Goal: Task Accomplishment & Management: Complete application form

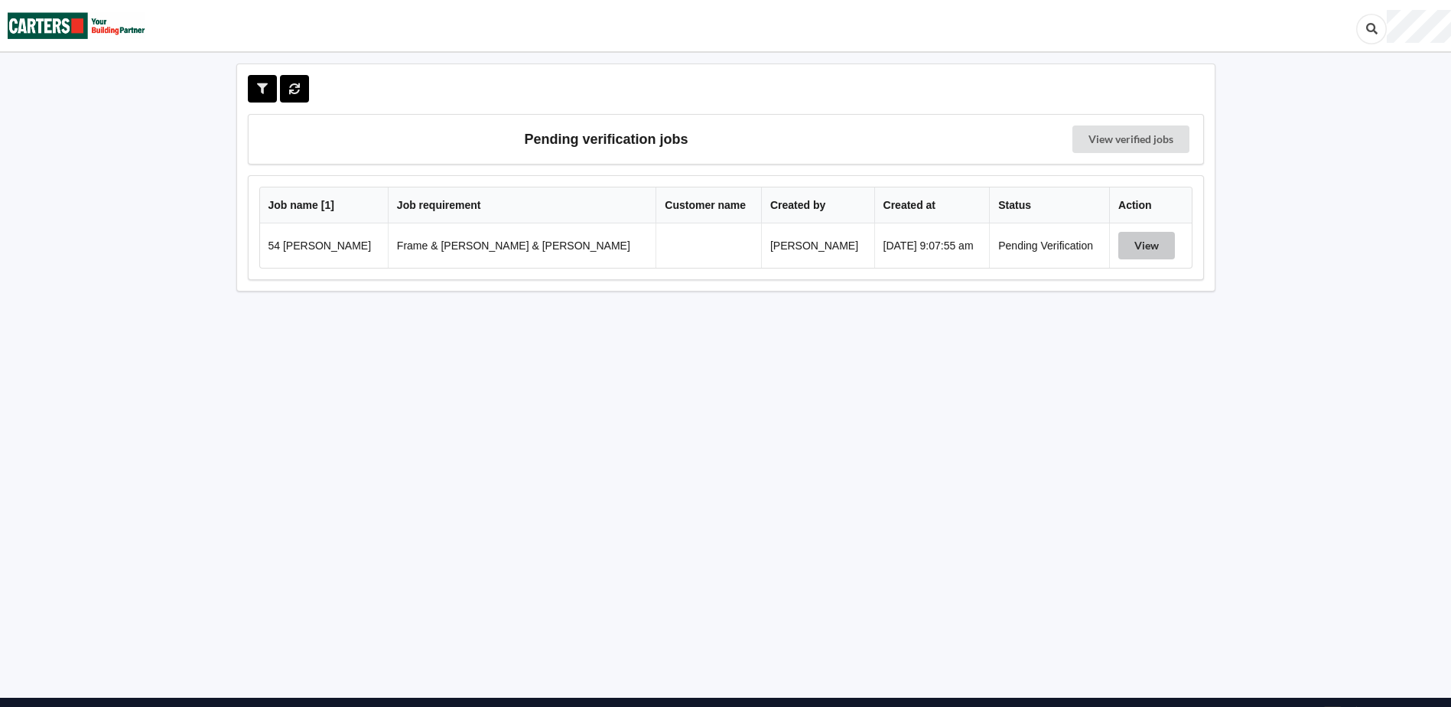
click at [1120, 245] on button "View" at bounding box center [1146, 246] width 57 height 28
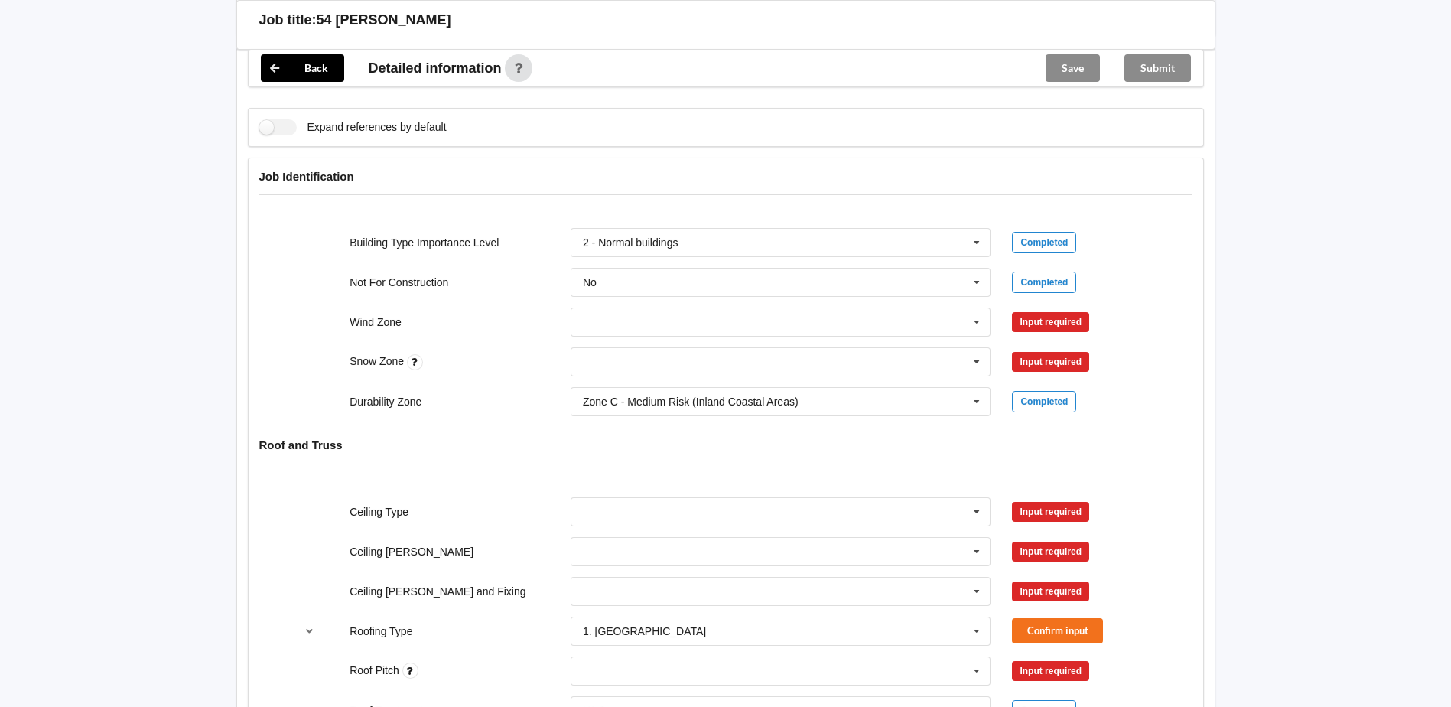
scroll to position [535, 0]
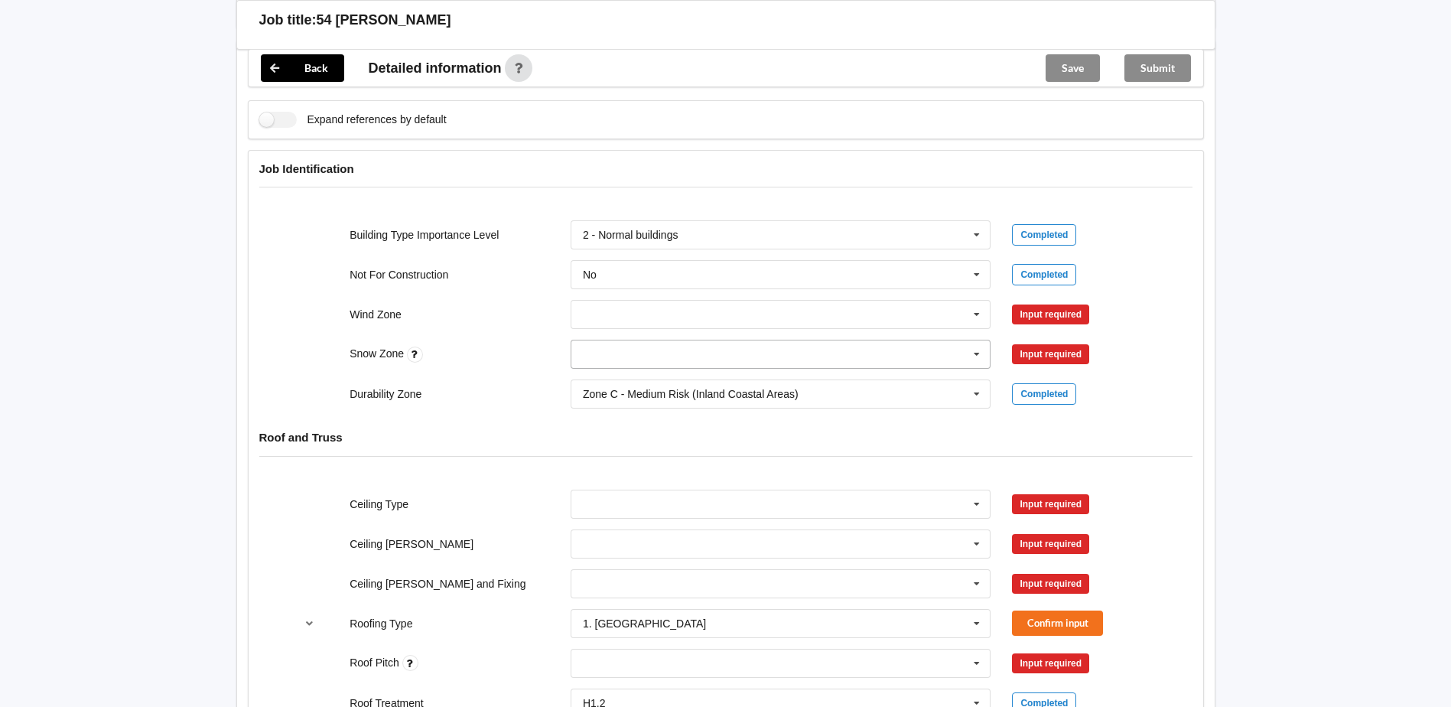
click at [969, 342] on icon at bounding box center [976, 354] width 23 height 28
click at [662, 368] on div "N0" at bounding box center [780, 382] width 419 height 28
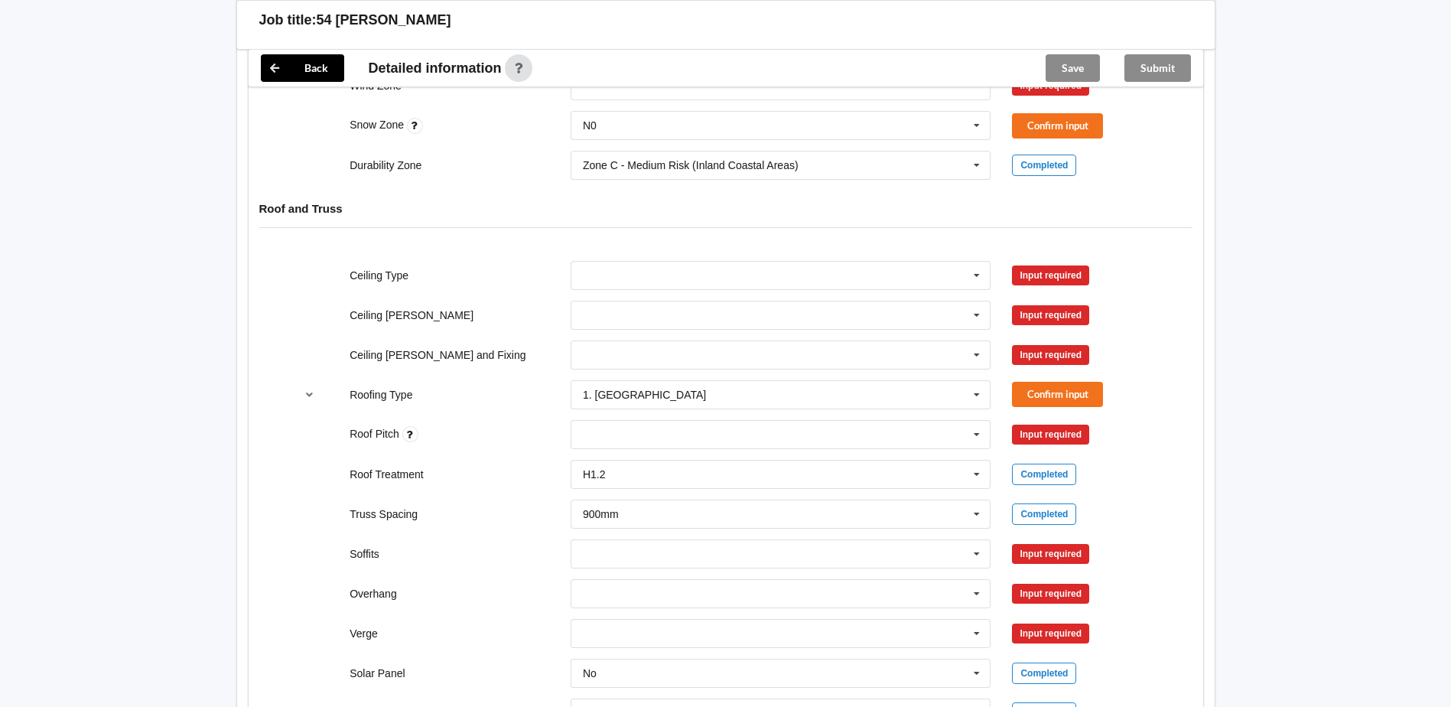
scroll to position [765, 0]
click at [646, 261] on input "text" at bounding box center [781, 275] width 419 height 28
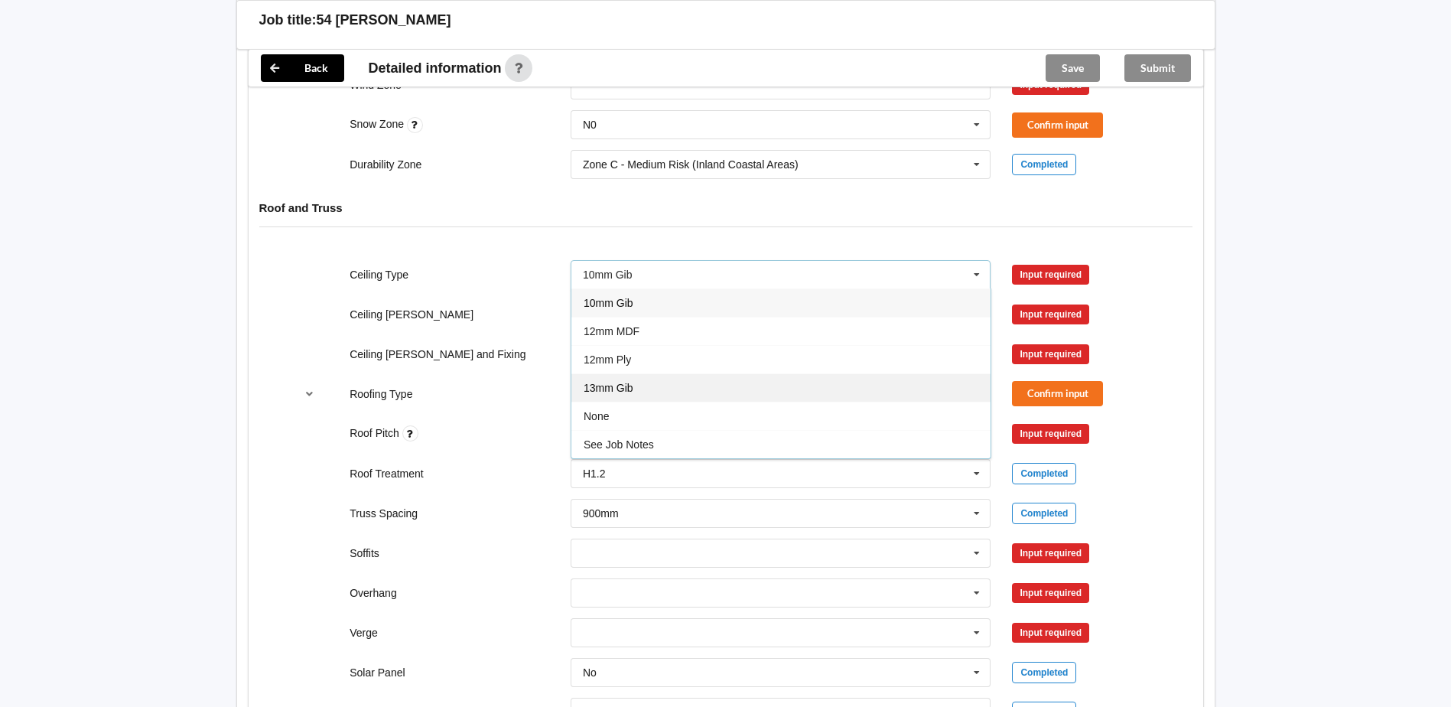
click at [655, 373] on div "13mm Gib" at bounding box center [780, 387] width 419 height 28
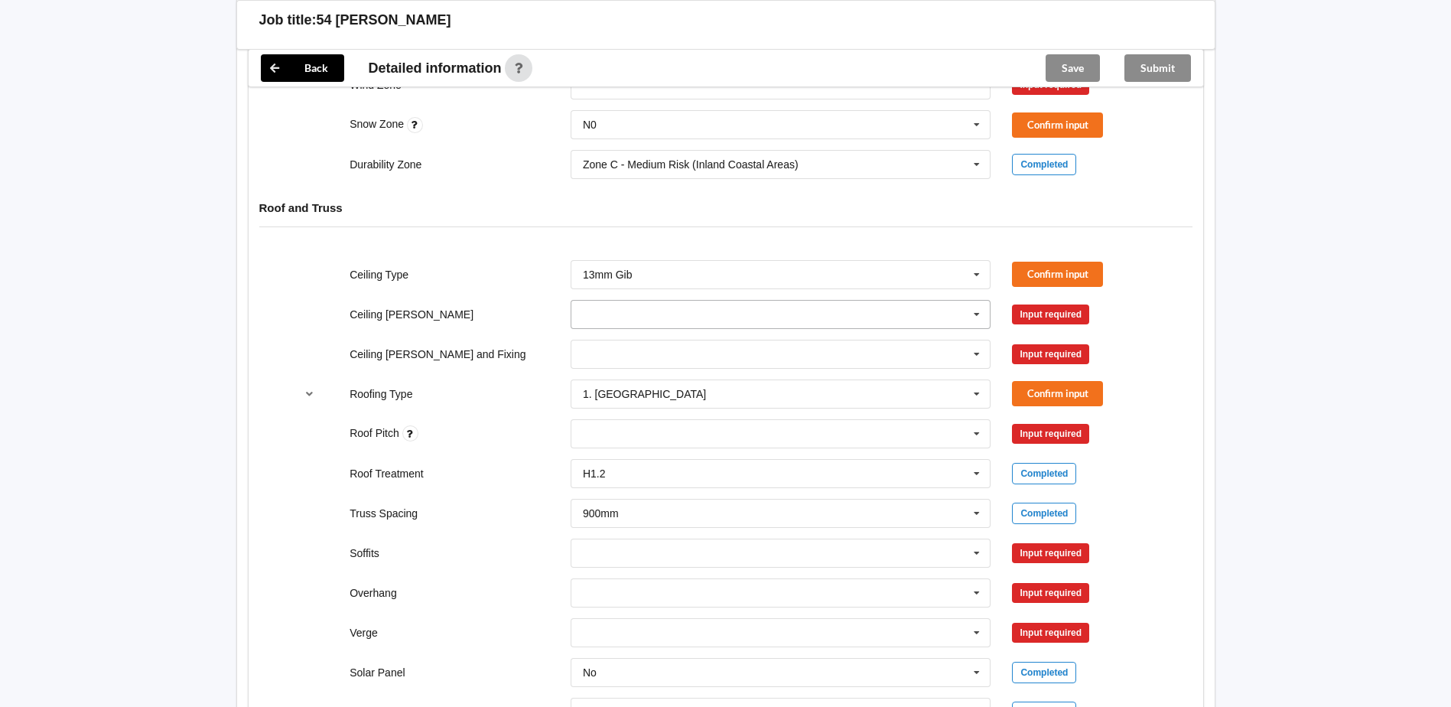
click at [643, 301] on input "text" at bounding box center [781, 315] width 419 height 28
click at [639, 385] on div "600mm" at bounding box center [780, 399] width 419 height 28
click at [627, 340] on input "text" at bounding box center [781, 354] width 419 height 28
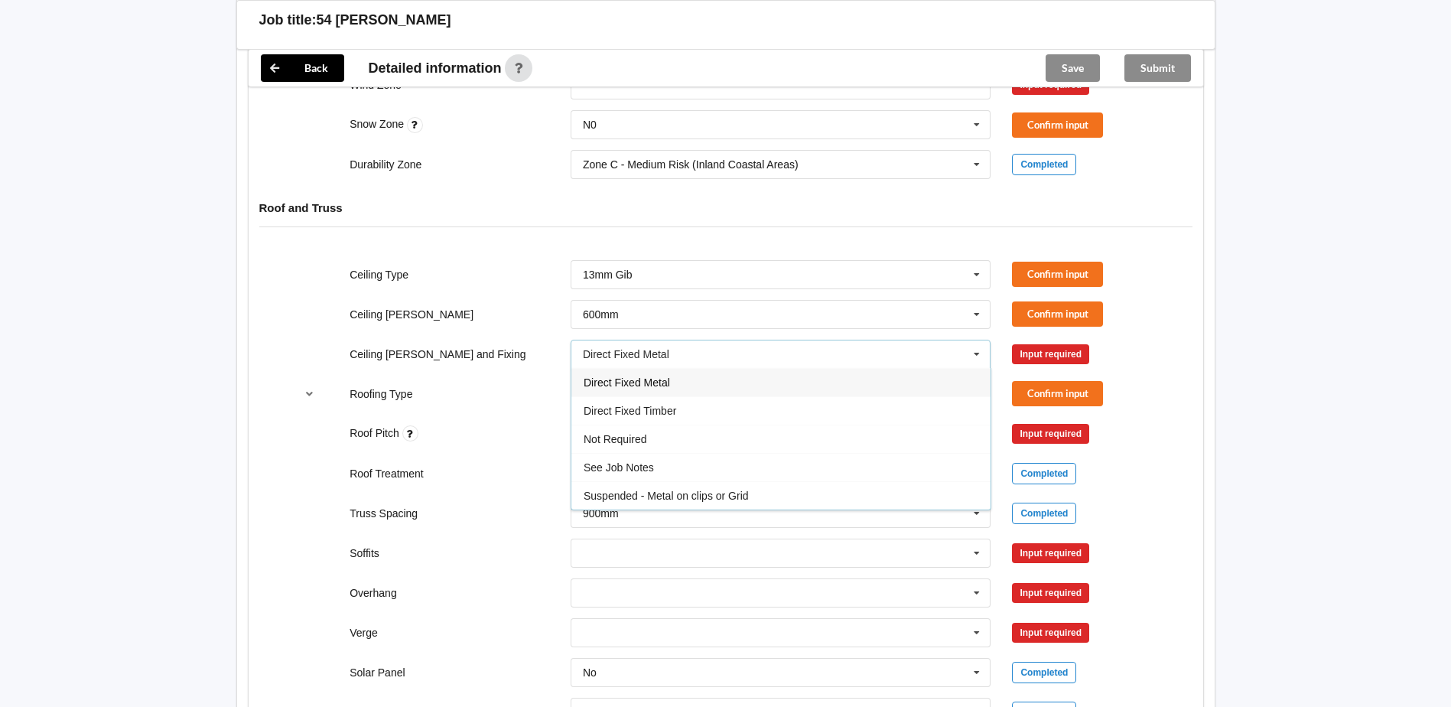
click at [188, 431] on div "Back Delete Job title: 54 [PERSON_NAME] Customer name : Specific customer templ…" at bounding box center [725, 505] width 1451 height 2540
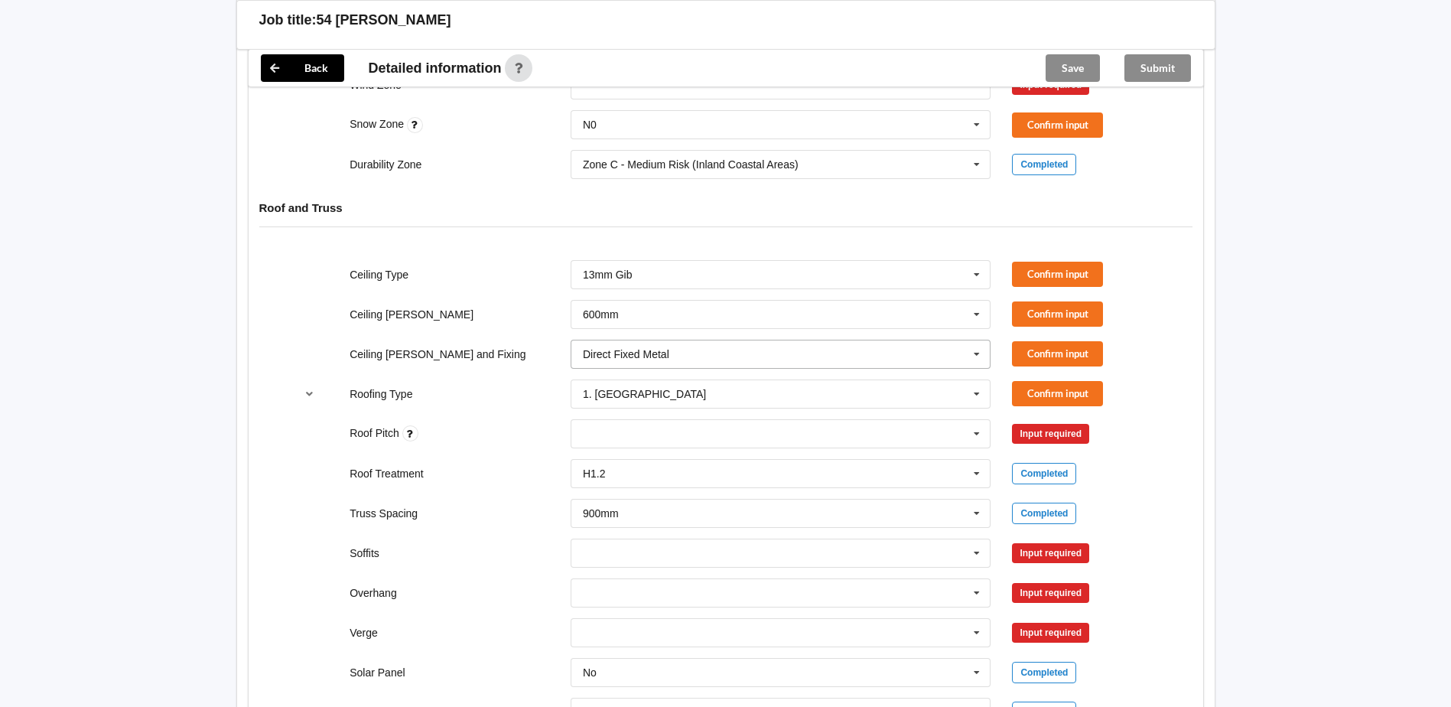
click at [695, 340] on input "text" at bounding box center [781, 354] width 419 height 28
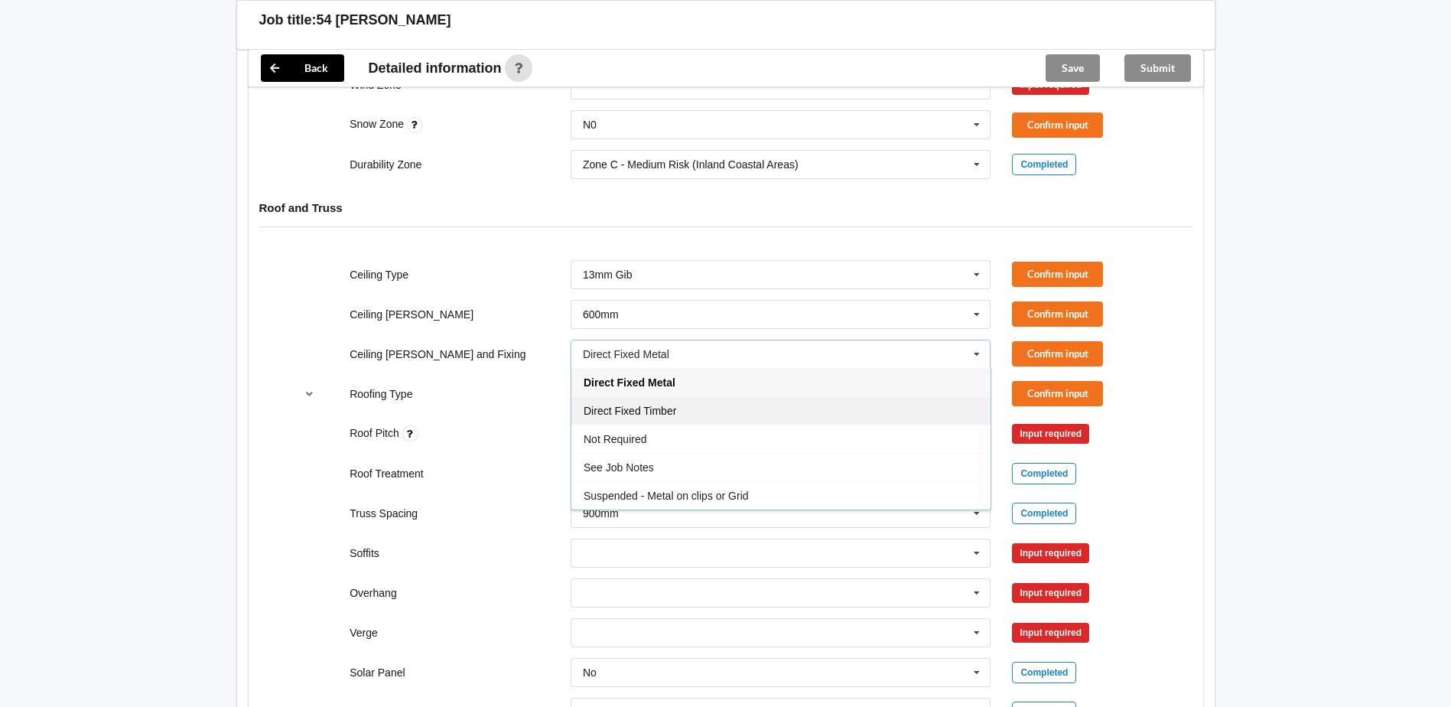
click at [703, 396] on div "Direct Fixed Timber" at bounding box center [780, 410] width 419 height 28
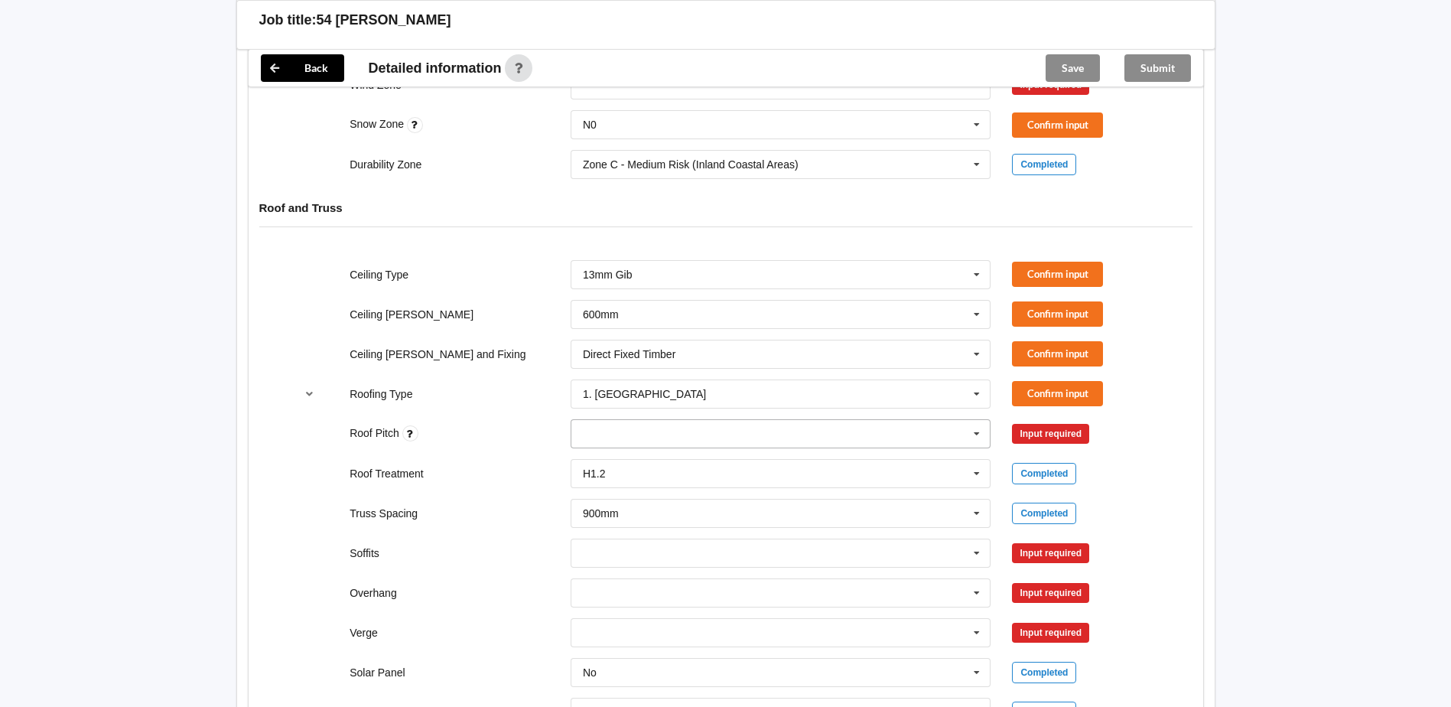
click at [670, 419] on div "None" at bounding box center [780, 433] width 421 height 29
click at [635, 420] on div "None" at bounding box center [780, 433] width 421 height 29
type input "8"
click at [1112, 448] on div "Roof Treatment H1.2 H1.2 H3.2 See Job Notes Completed" at bounding box center [725, 473] width 883 height 50
click at [805, 419] on div "8 None" at bounding box center [780, 433] width 421 height 29
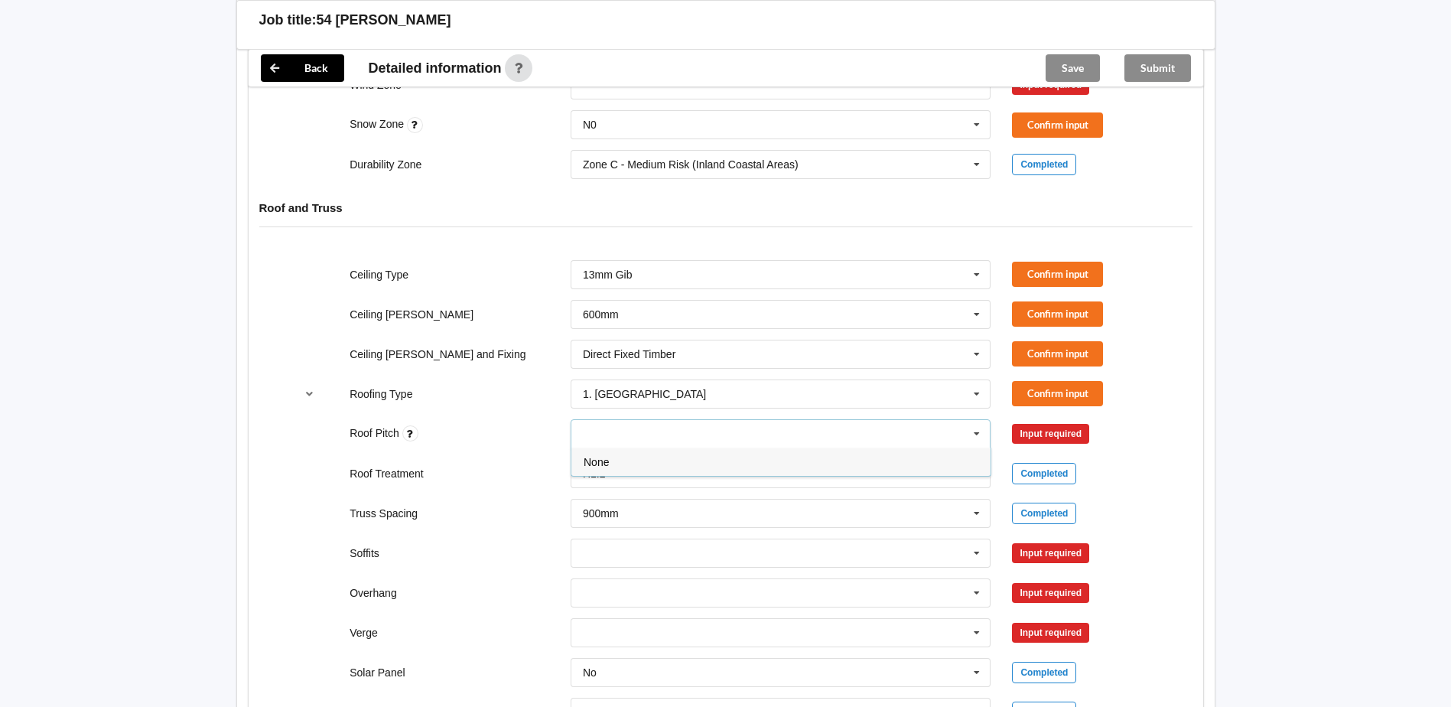
type input "8"
click at [1163, 470] on div "Roof Treatment H1.2 H1.2 H3.2 See Job Notes Completed" at bounding box center [725, 473] width 883 height 50
click at [1073, 262] on button "Confirm input" at bounding box center [1057, 274] width 91 height 25
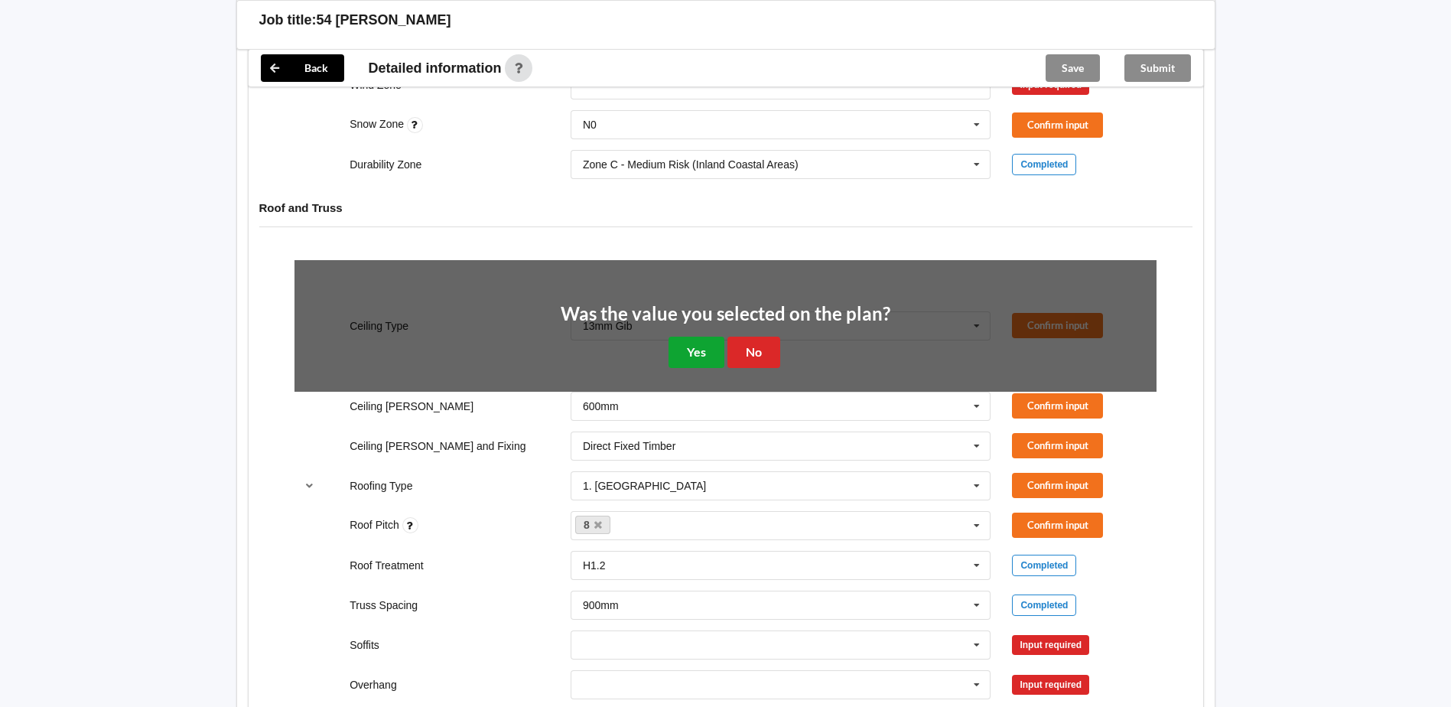
click at [692, 336] on button "Yes" at bounding box center [696, 351] width 56 height 31
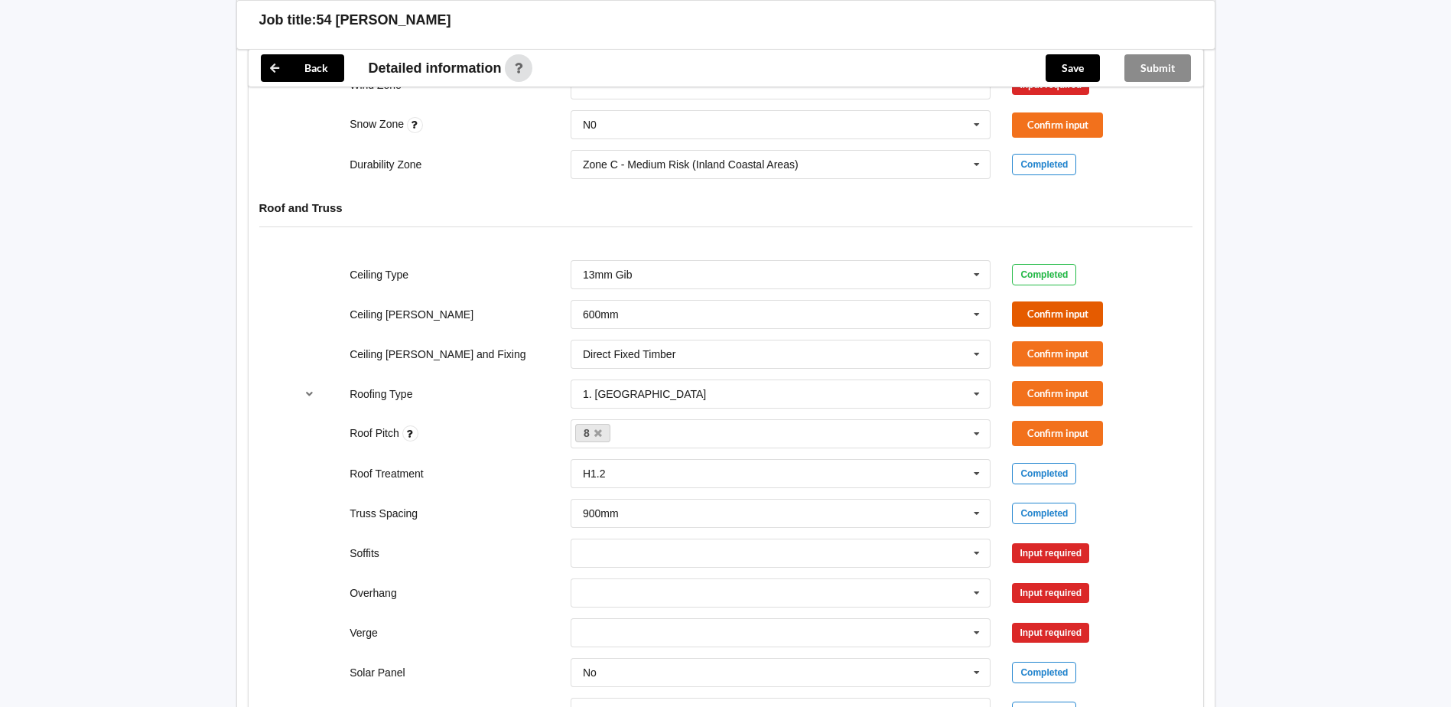
click at [1066, 304] on button "Confirm input" at bounding box center [1057, 313] width 91 height 25
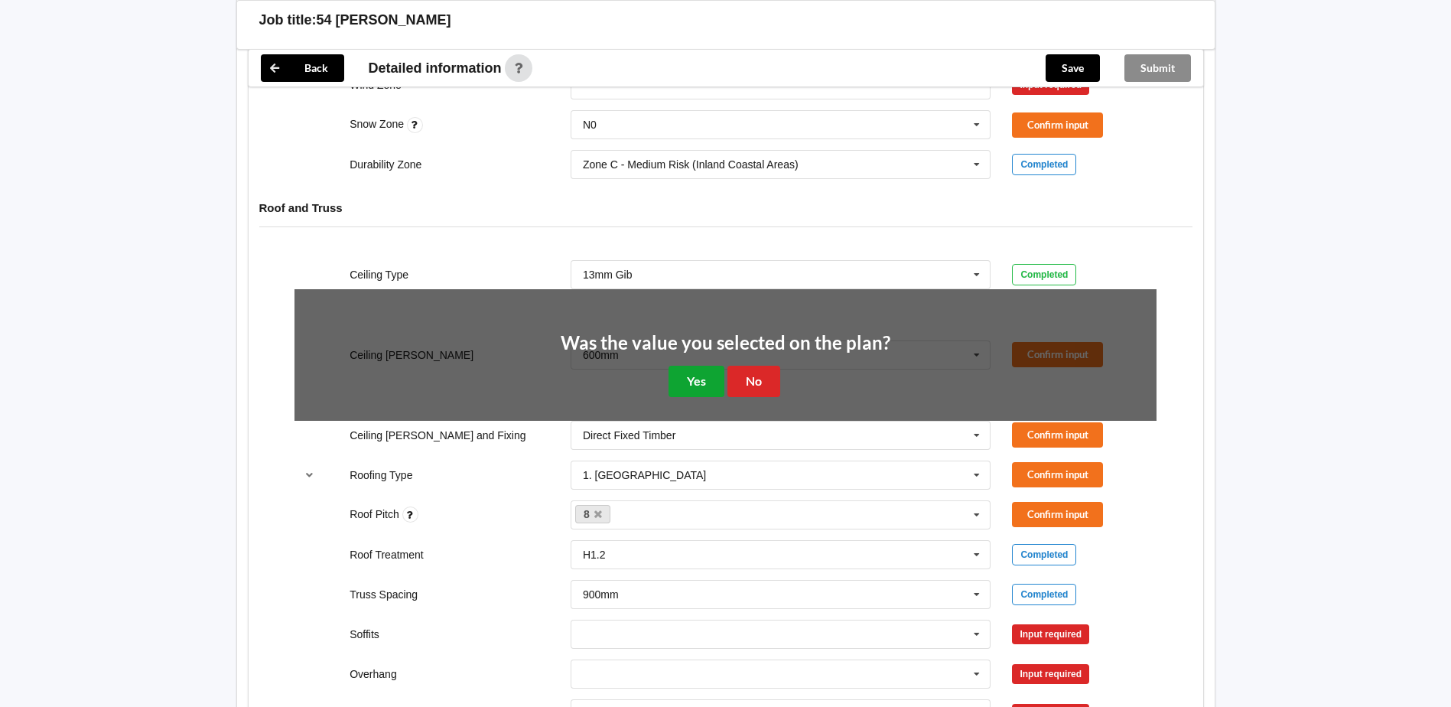
click at [711, 366] on button "Yes" at bounding box center [696, 381] width 56 height 31
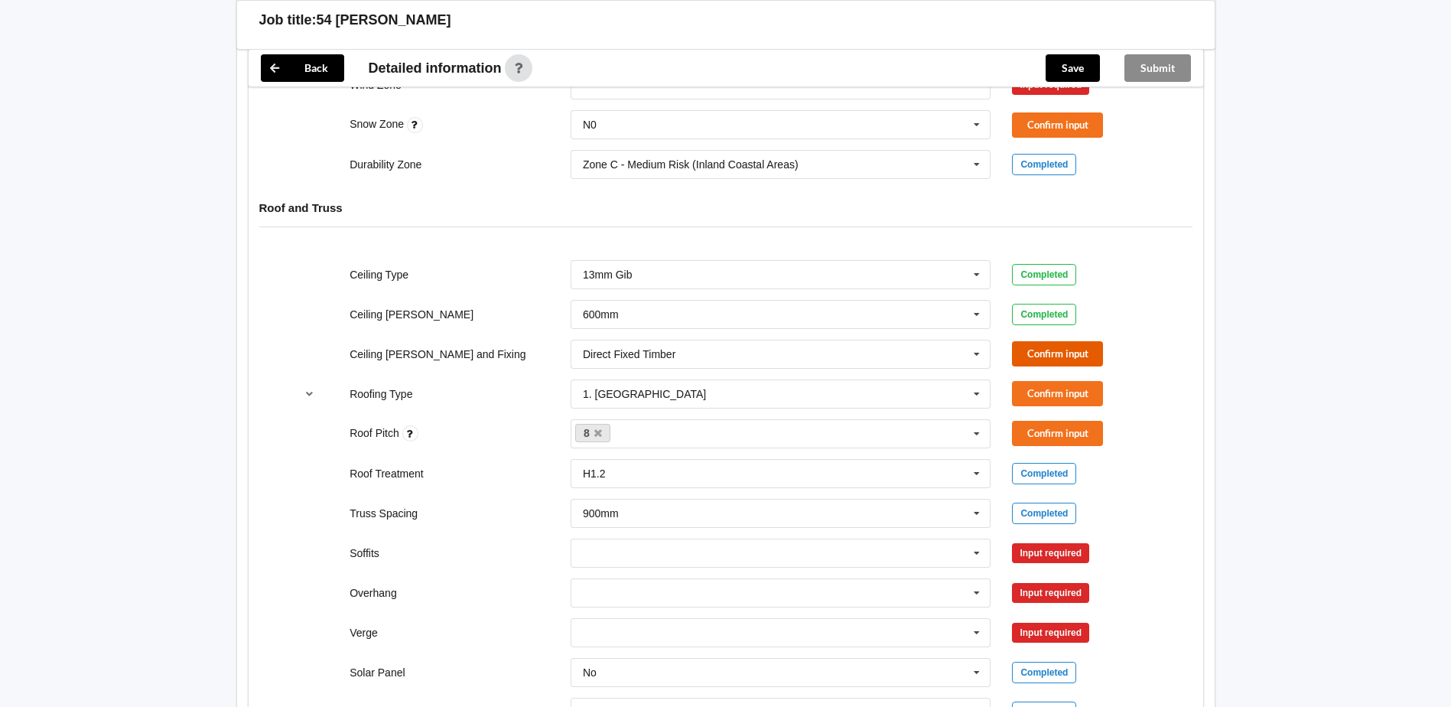
click at [1079, 346] on button "Confirm input" at bounding box center [1057, 353] width 91 height 25
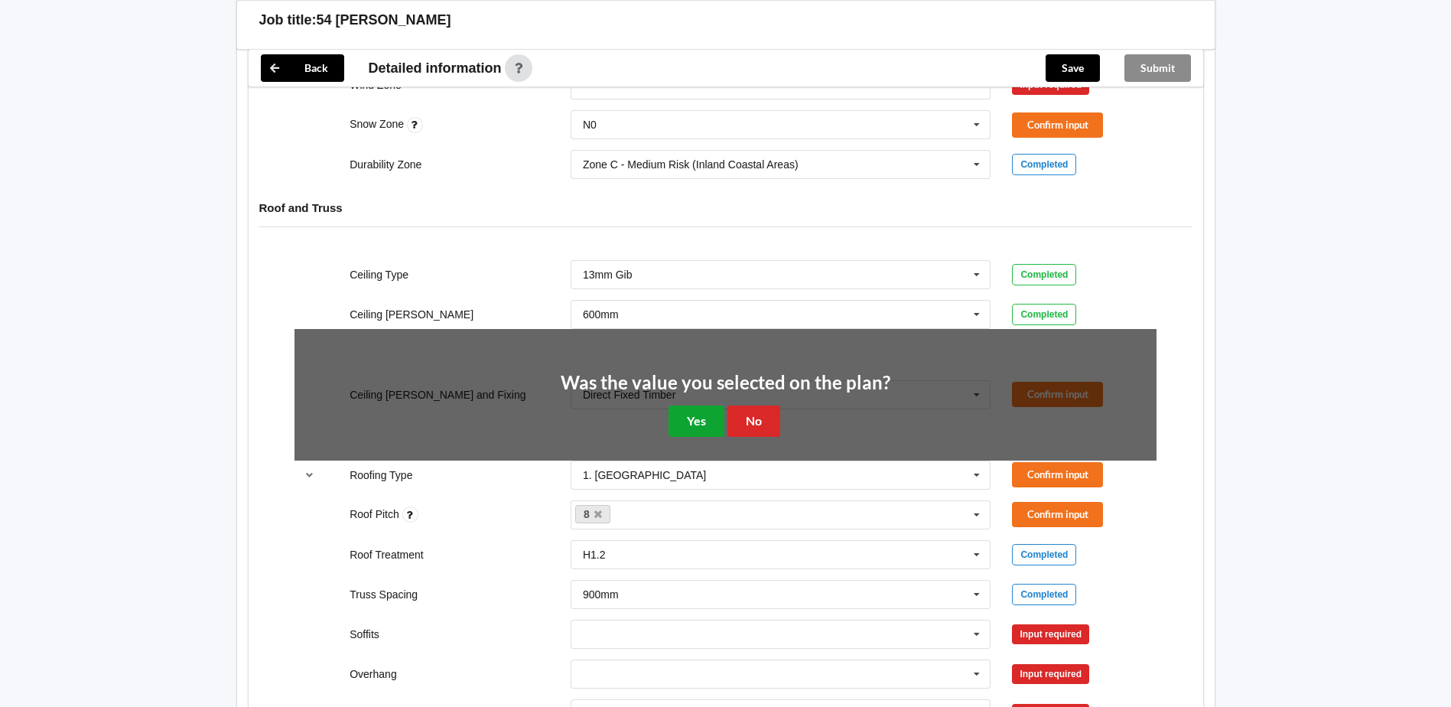
click at [684, 405] on button "Yes" at bounding box center [696, 420] width 56 height 31
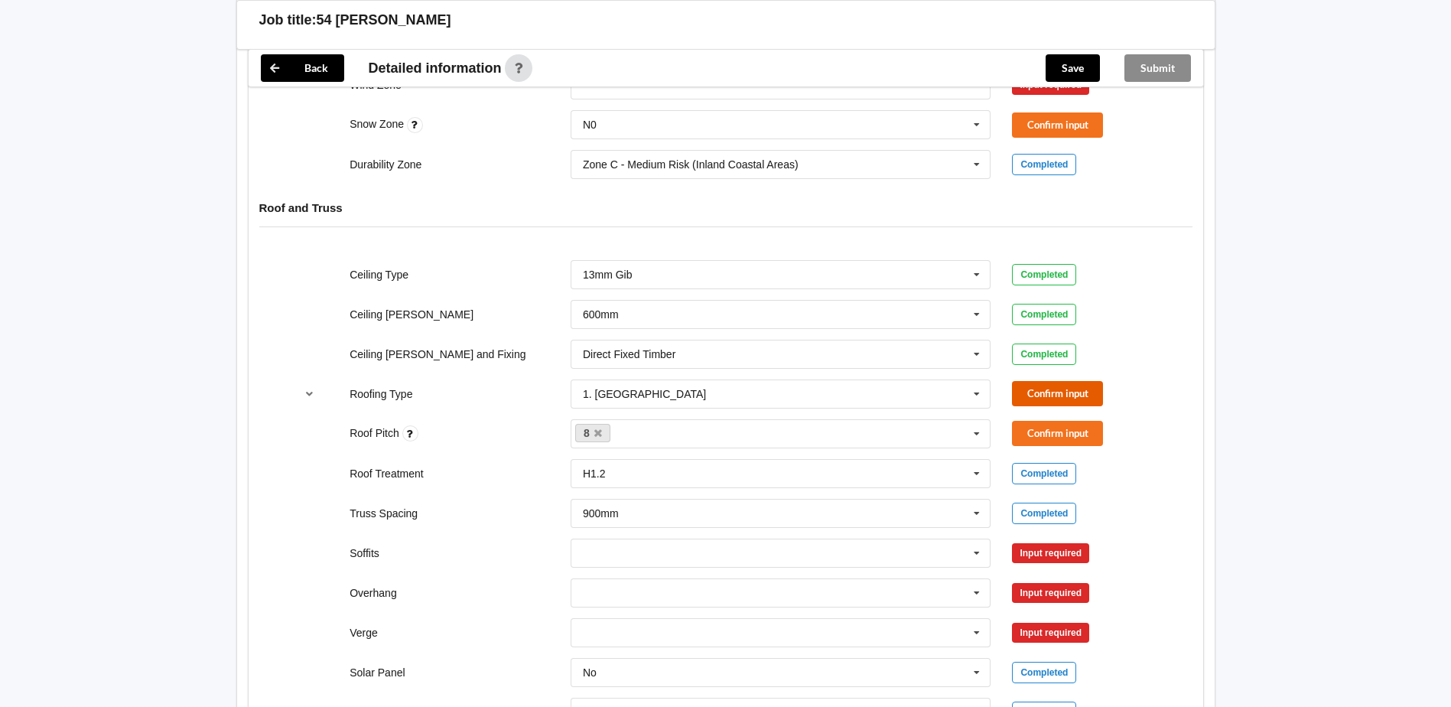
click at [1065, 381] on button "Confirm input" at bounding box center [1057, 393] width 91 height 25
click at [1086, 421] on button "Confirm input" at bounding box center [1057, 433] width 91 height 25
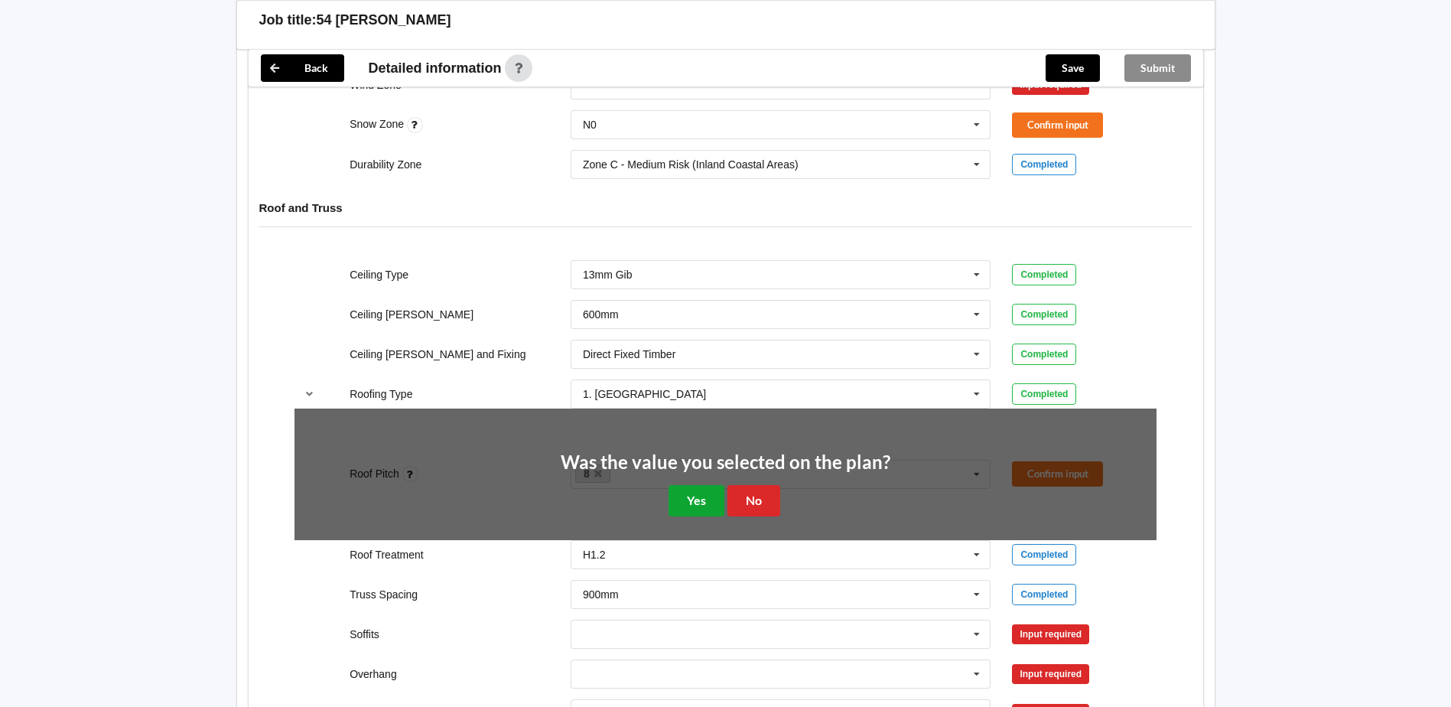
click at [697, 485] on button "Yes" at bounding box center [696, 500] width 56 height 31
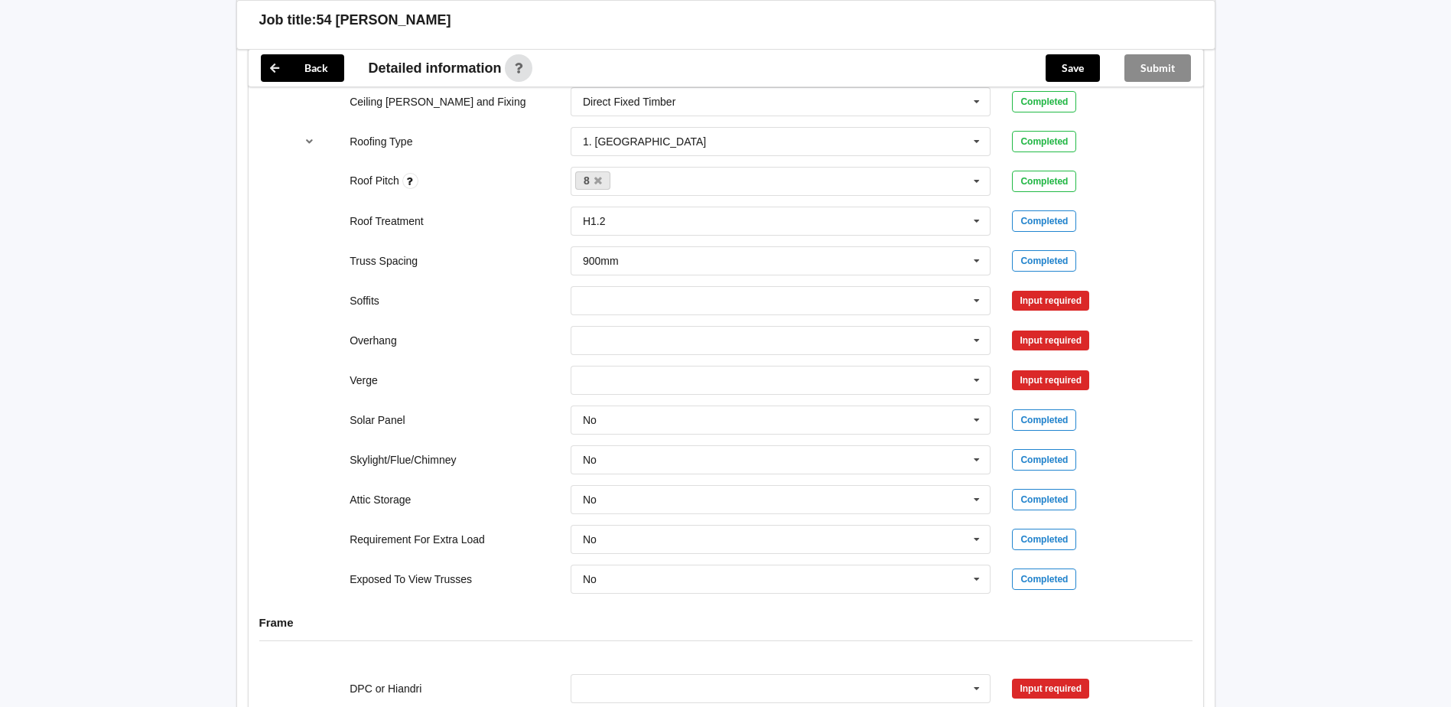
scroll to position [1071, 0]
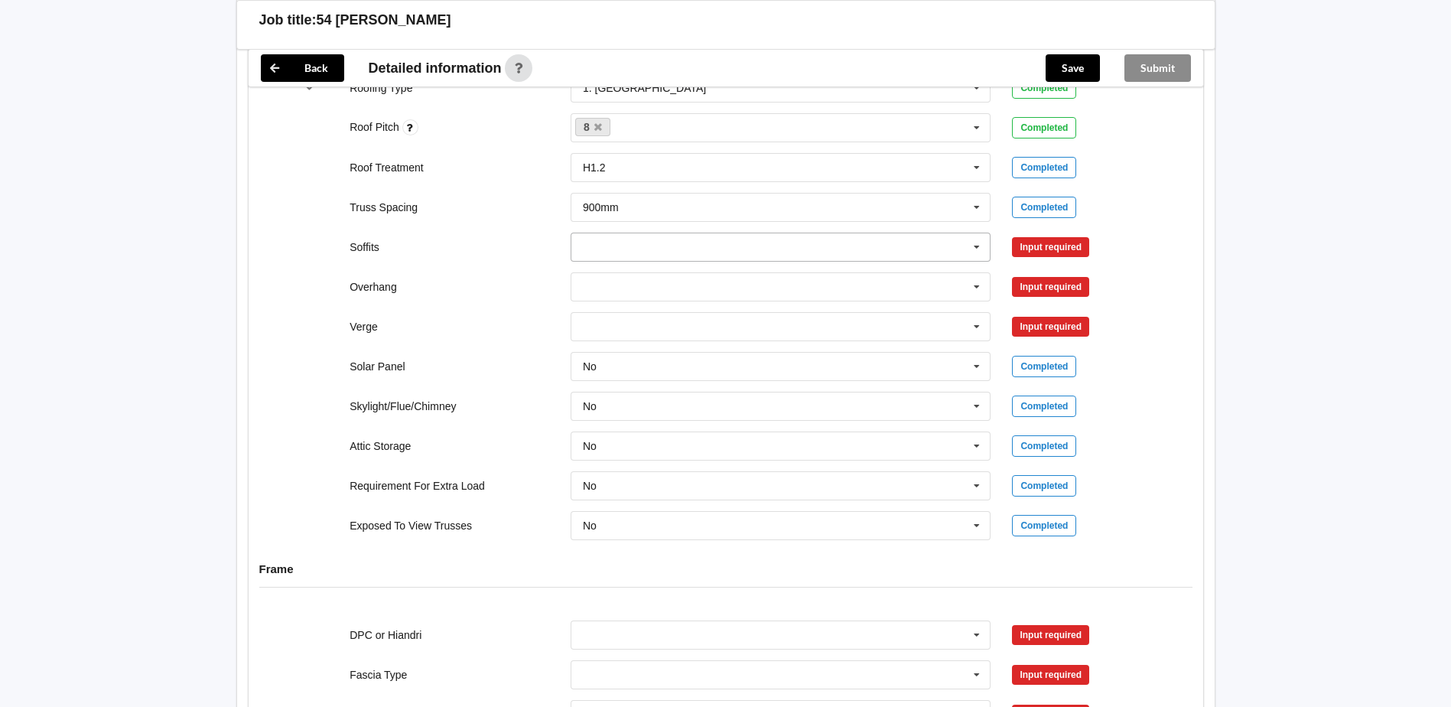
click at [704, 233] on input "text" at bounding box center [781, 247] width 419 height 28
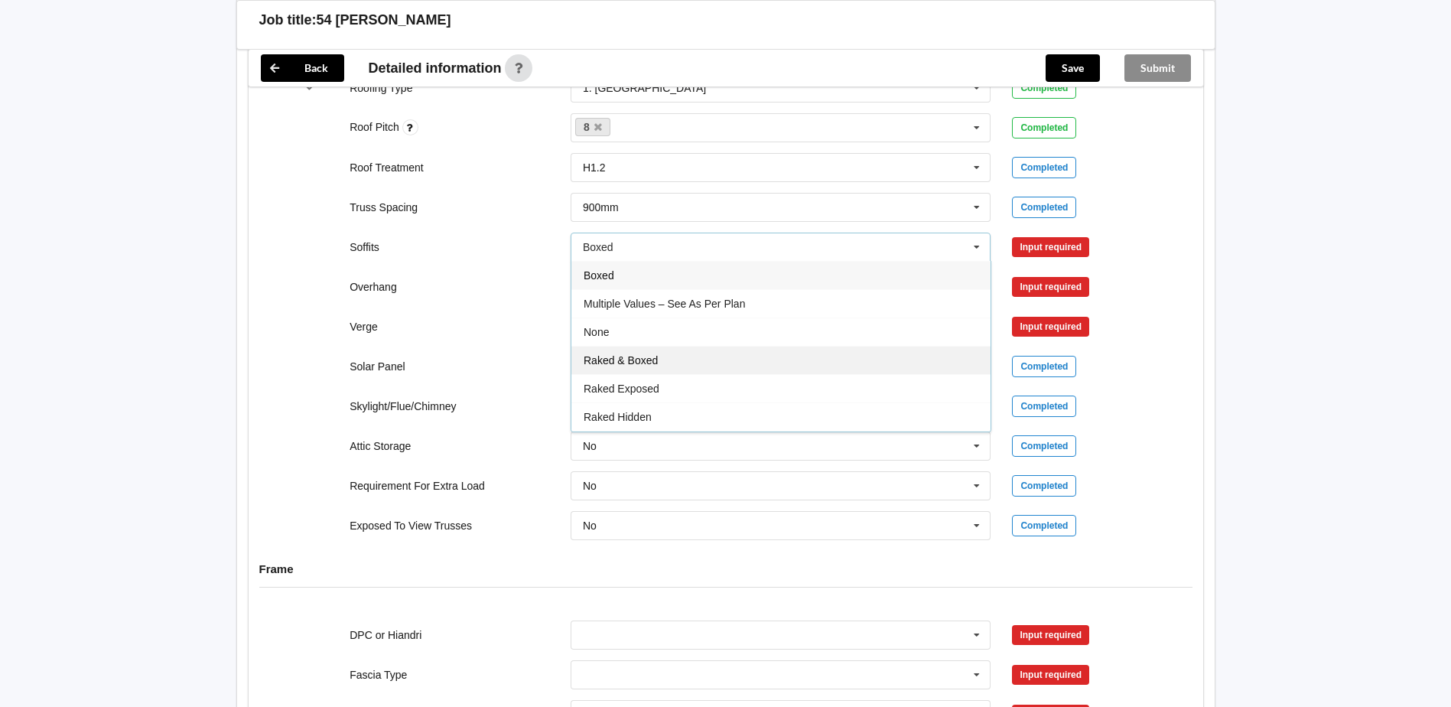
click at [665, 346] on div "Raked & Boxed" at bounding box center [780, 360] width 419 height 28
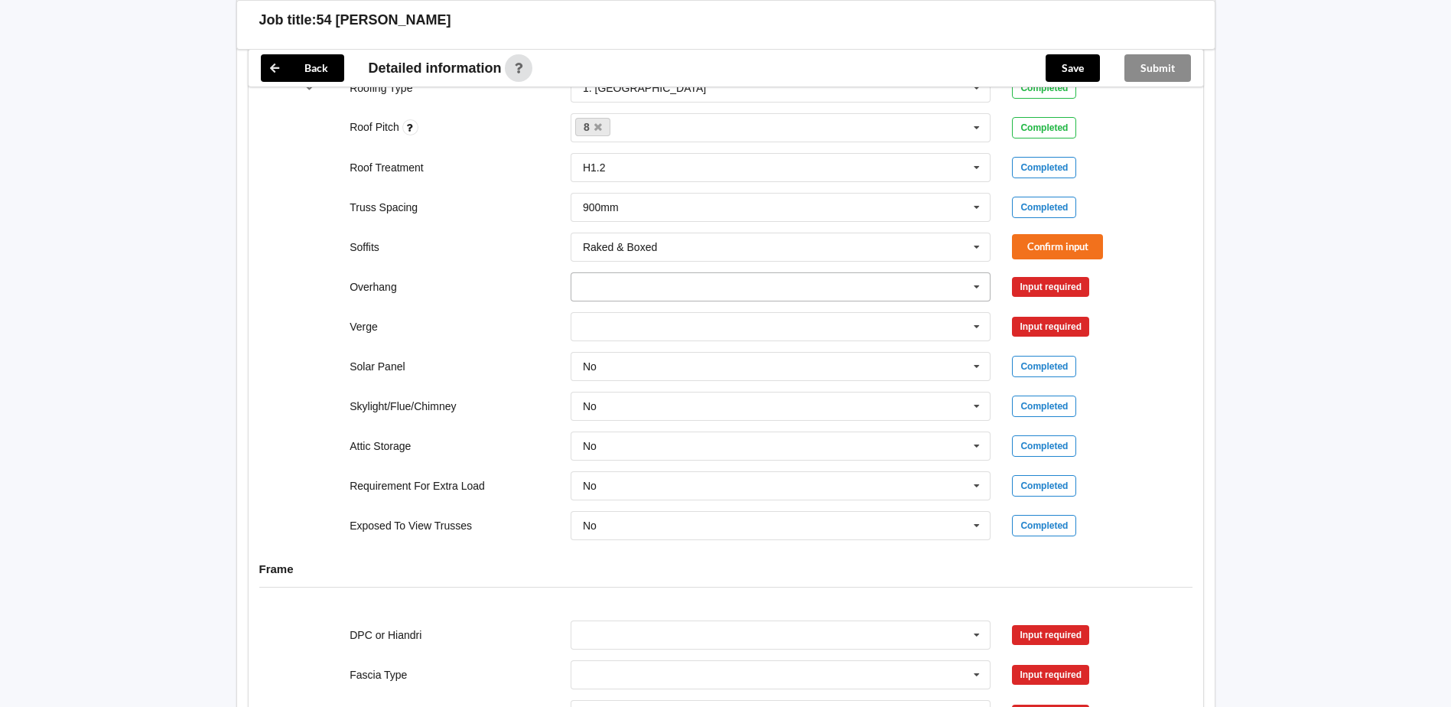
click at [639, 273] on input "text" at bounding box center [781, 287] width 419 height 28
click at [664, 422] on span "Multiple Values – See As Per Plan" at bounding box center [663, 428] width 161 height 12
click at [666, 313] on input "text" at bounding box center [781, 327] width 419 height 28
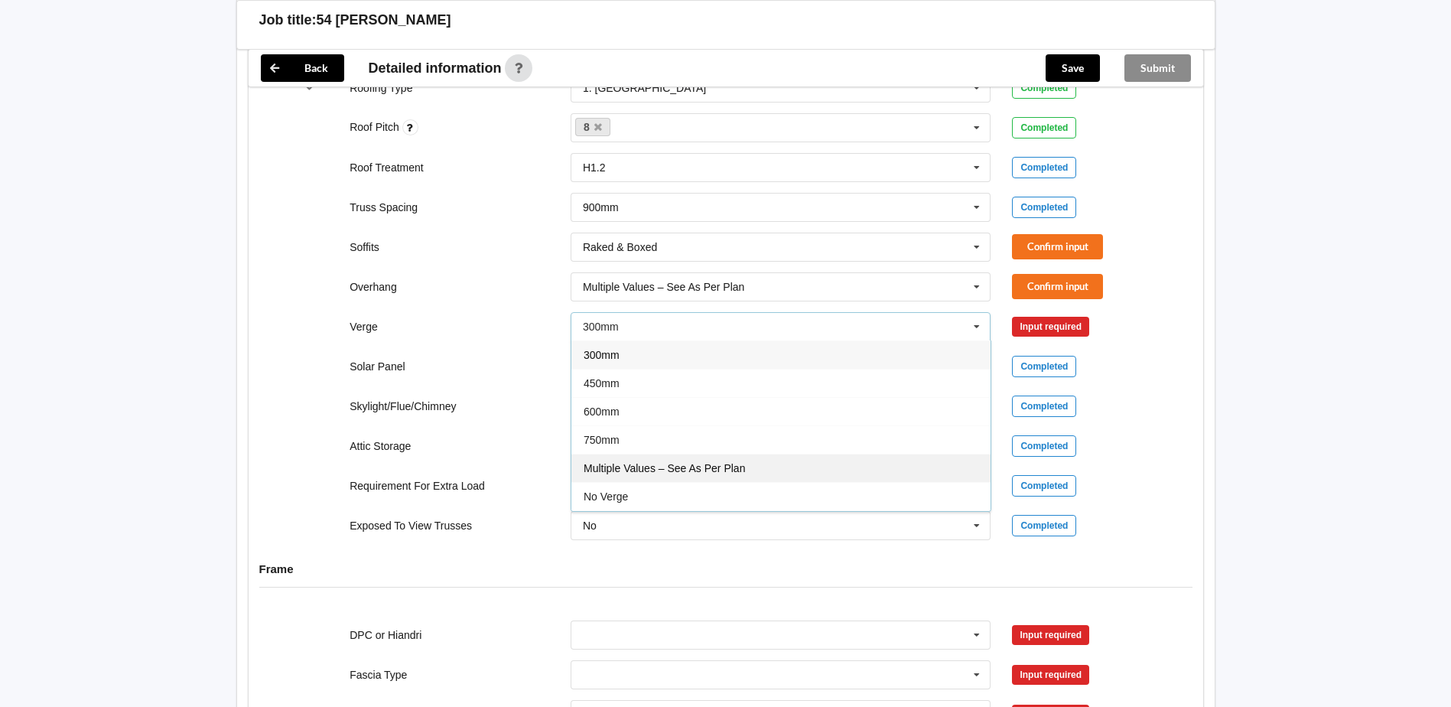
click at [661, 453] on div "Multiple Values – See As Per Plan" at bounding box center [780, 467] width 419 height 28
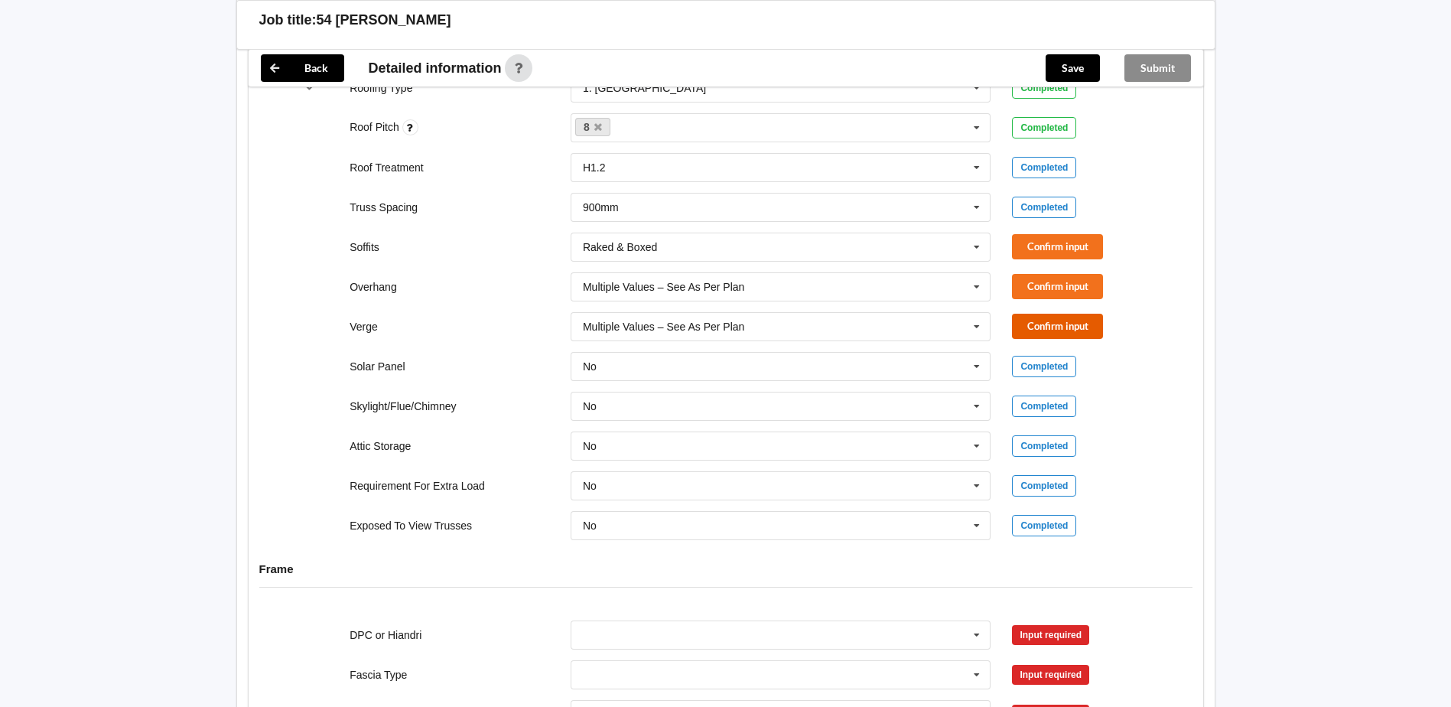
click at [1074, 314] on button "Confirm input" at bounding box center [1057, 326] width 91 height 25
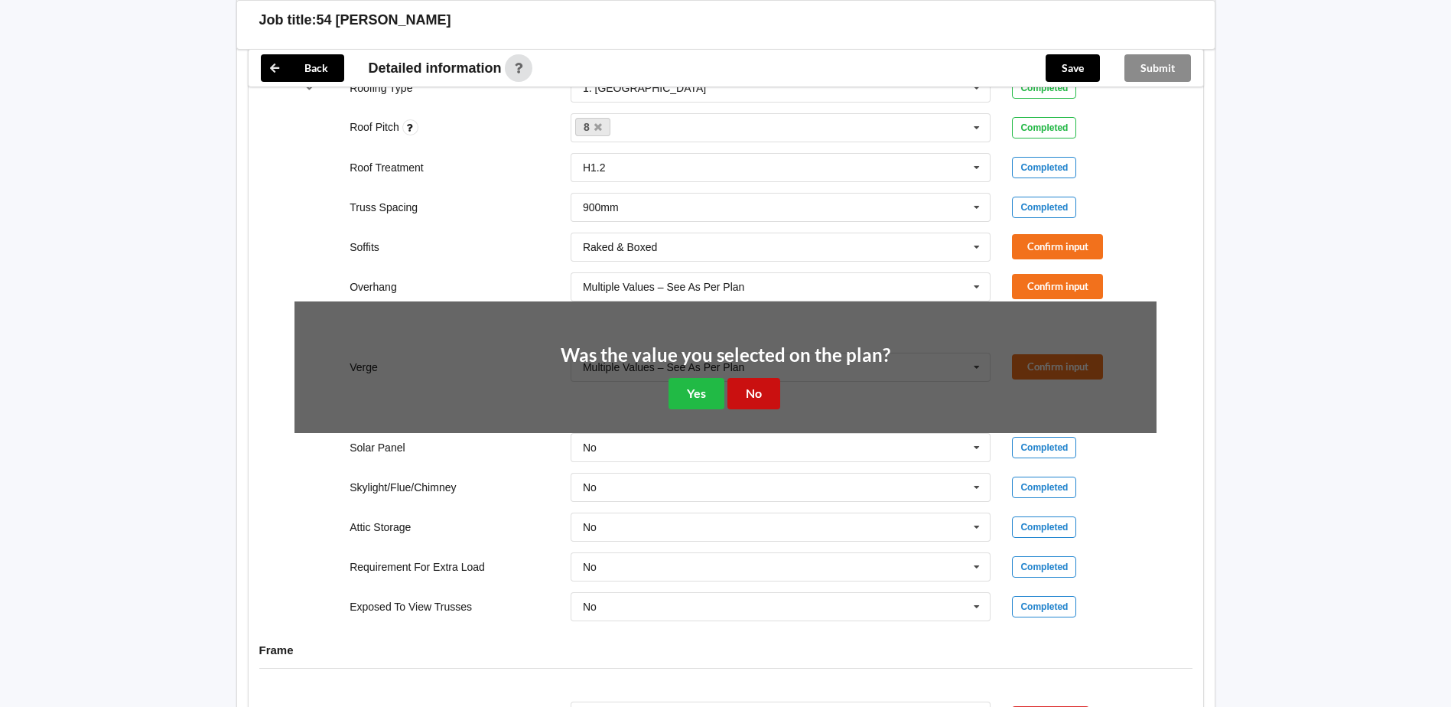
click at [759, 379] on button "No" at bounding box center [753, 393] width 53 height 31
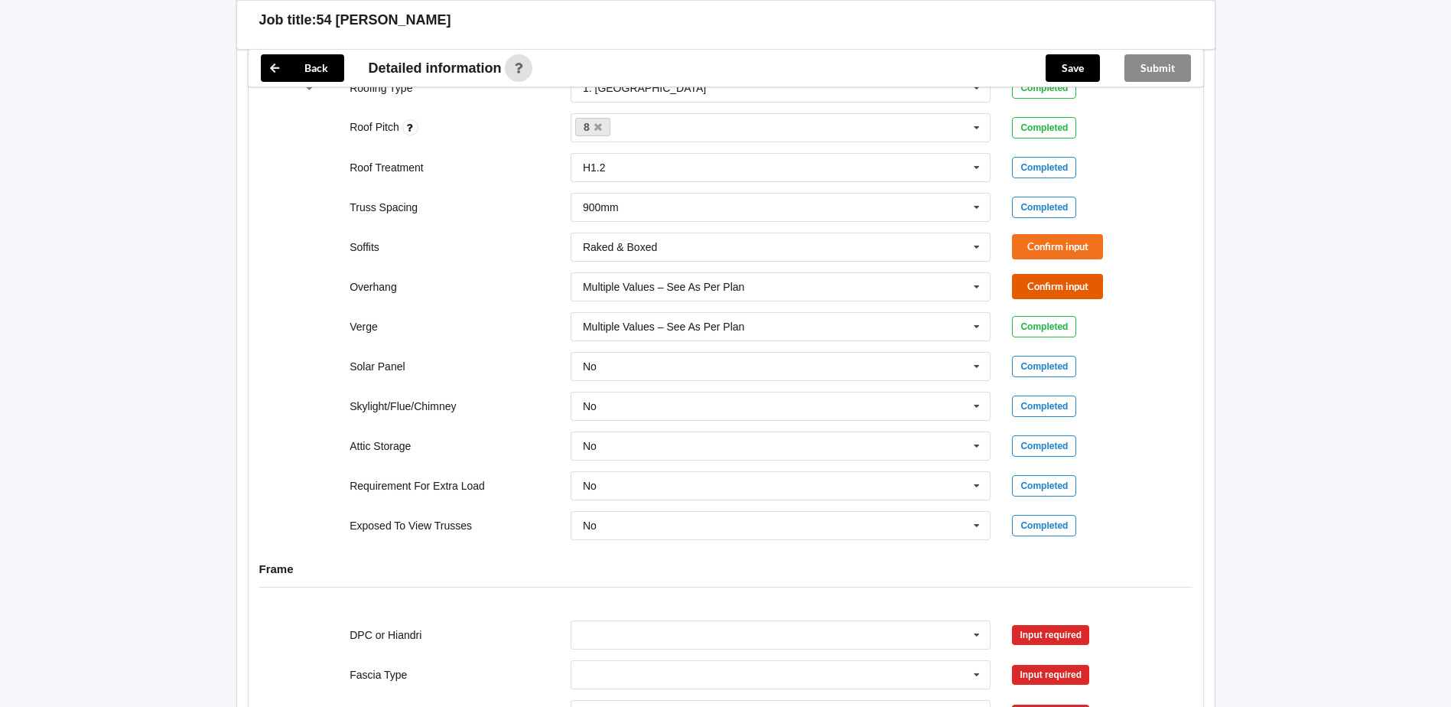
click at [1058, 274] on button "Confirm input" at bounding box center [1057, 286] width 91 height 25
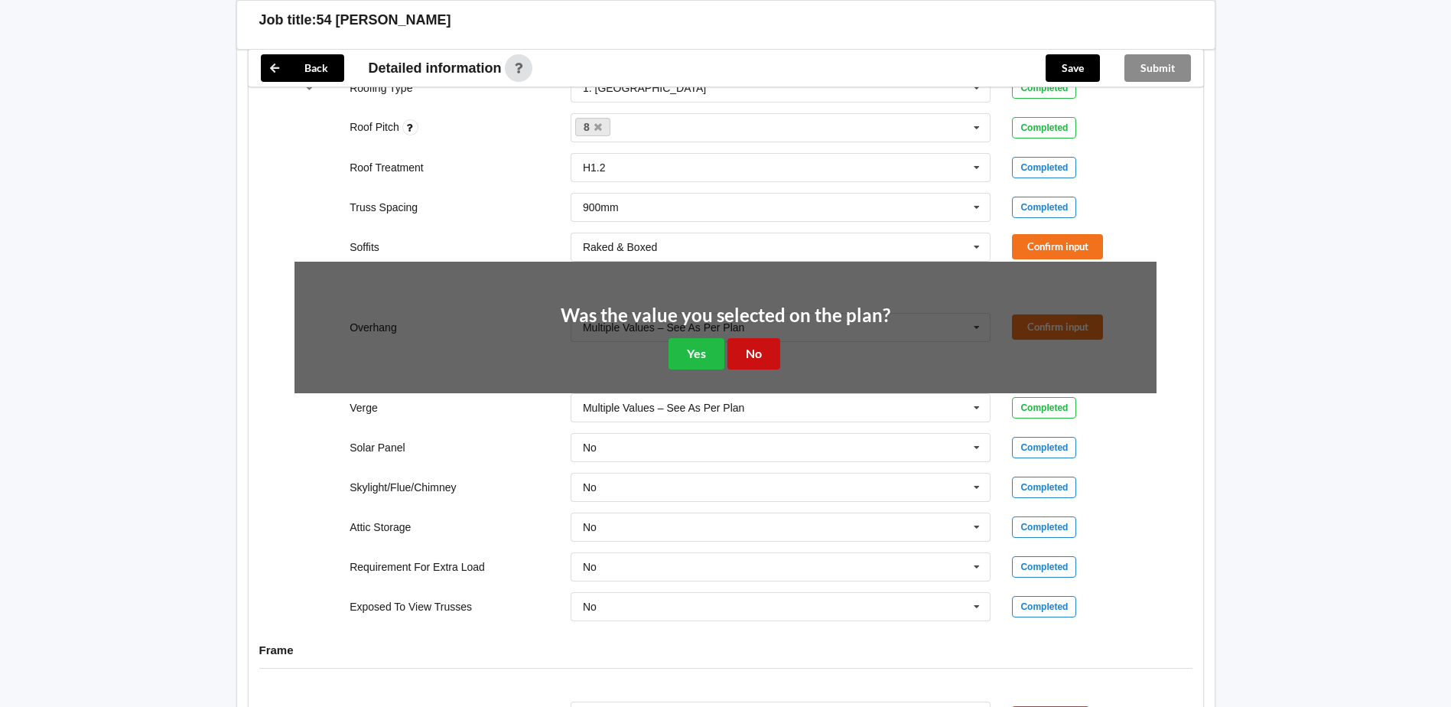
click at [772, 339] on button "No" at bounding box center [753, 353] width 53 height 31
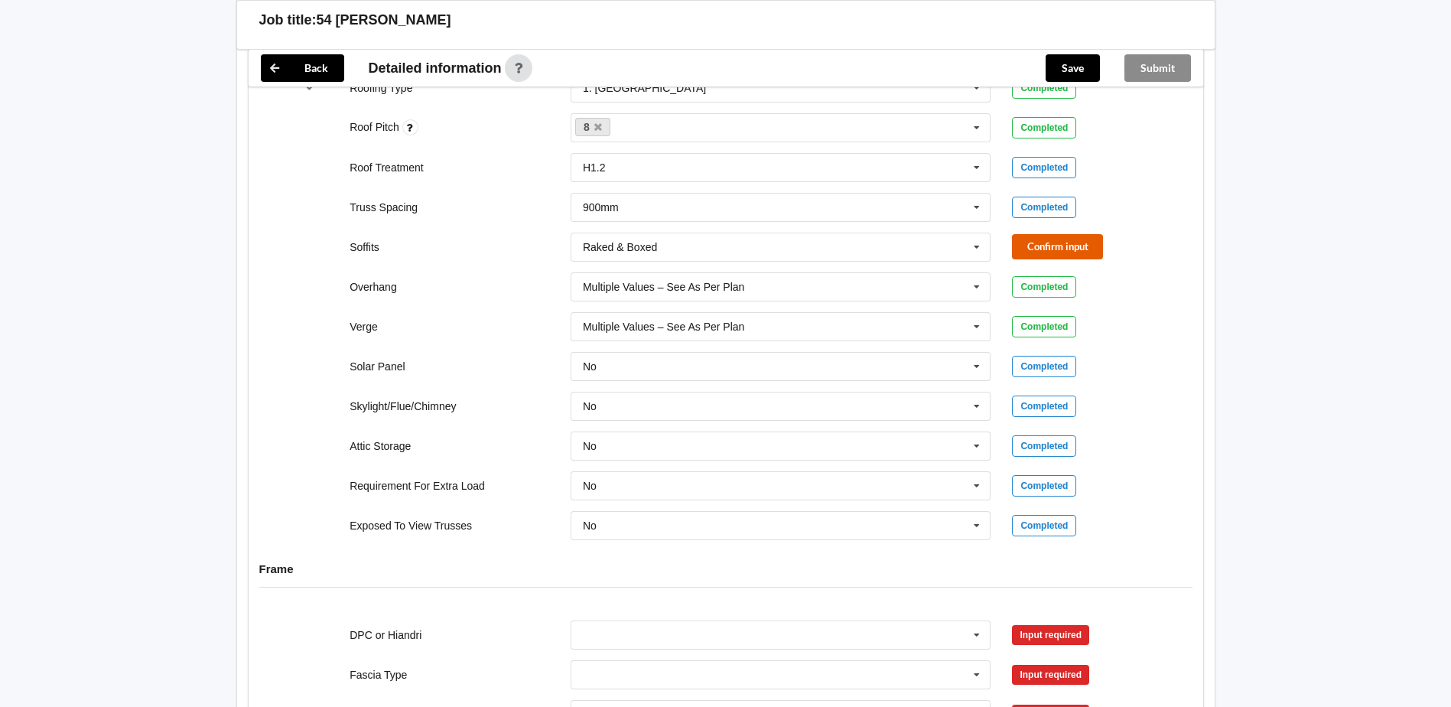
click at [1055, 236] on button "Confirm input" at bounding box center [1057, 246] width 91 height 25
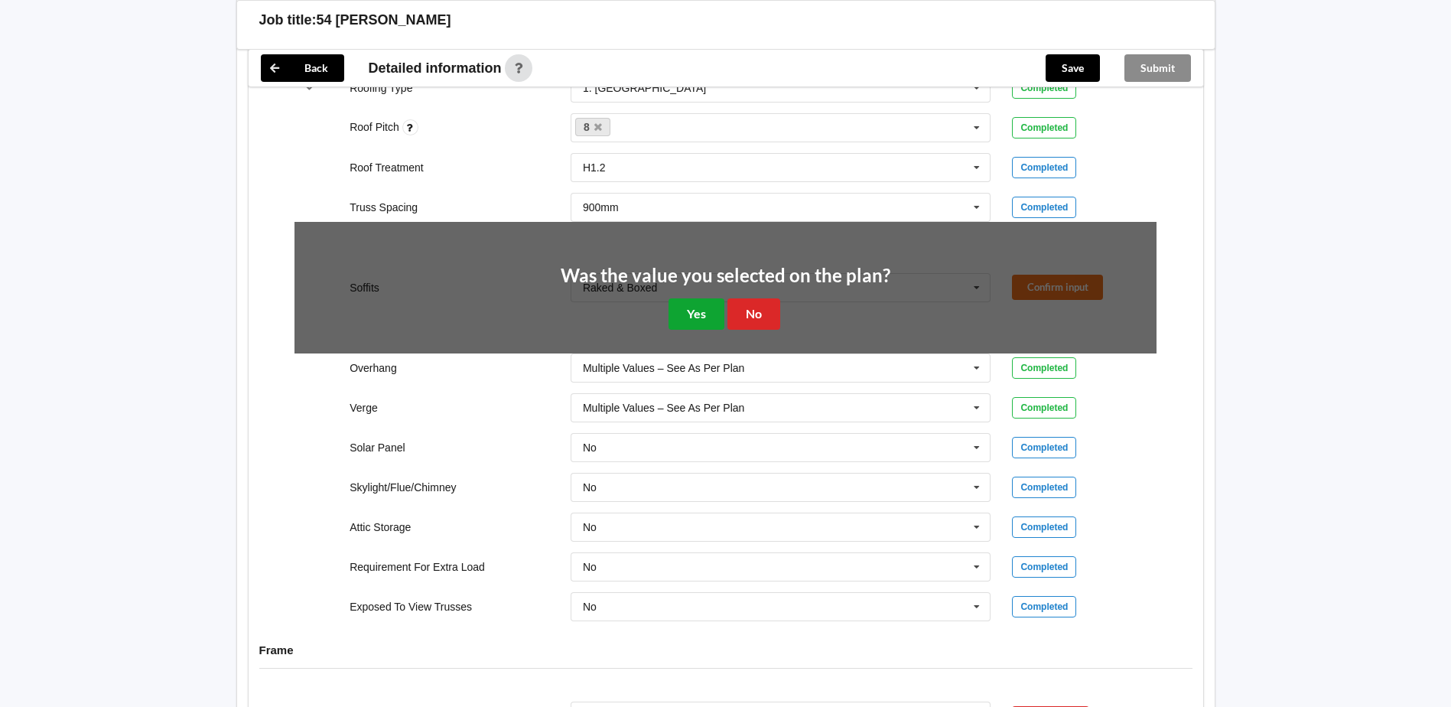
click at [694, 301] on button "Yes" at bounding box center [696, 313] width 56 height 31
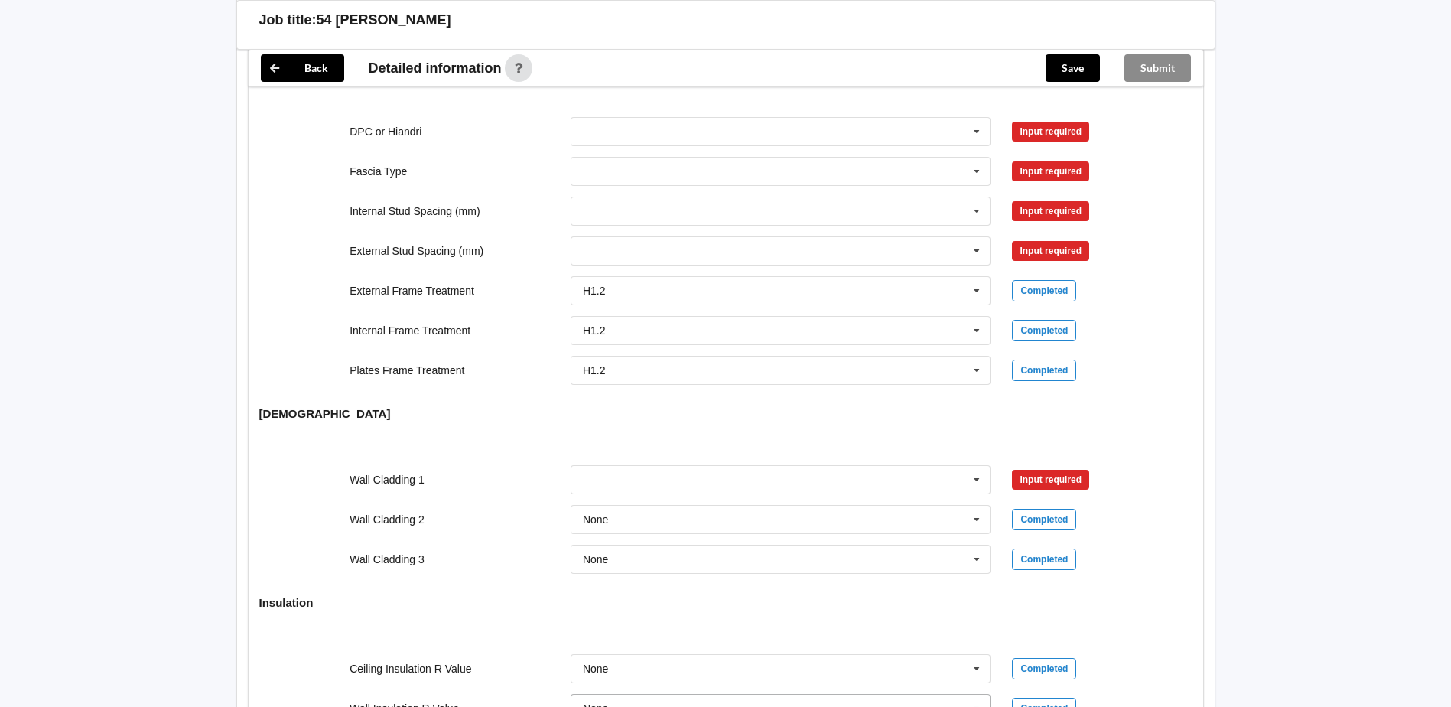
scroll to position [1833, 0]
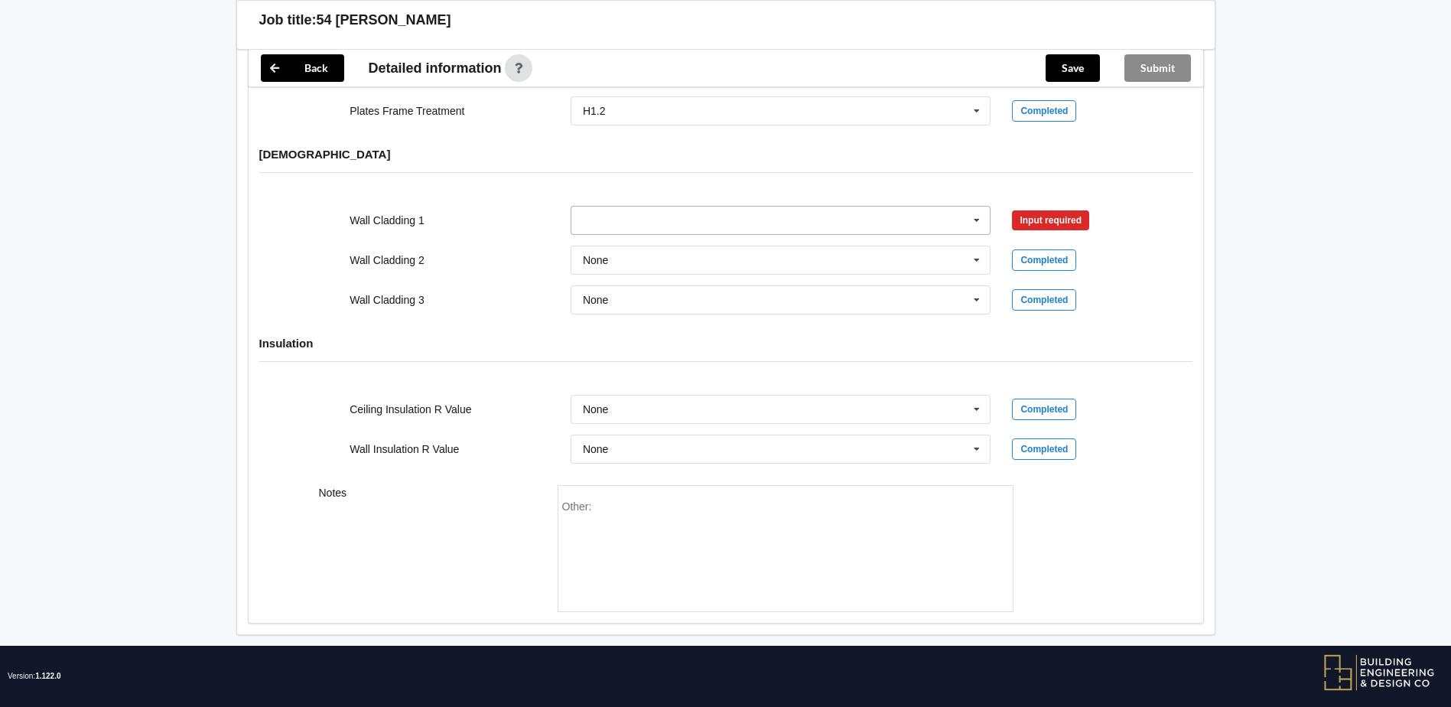
click at [689, 206] on input "text" at bounding box center [781, 220] width 419 height 28
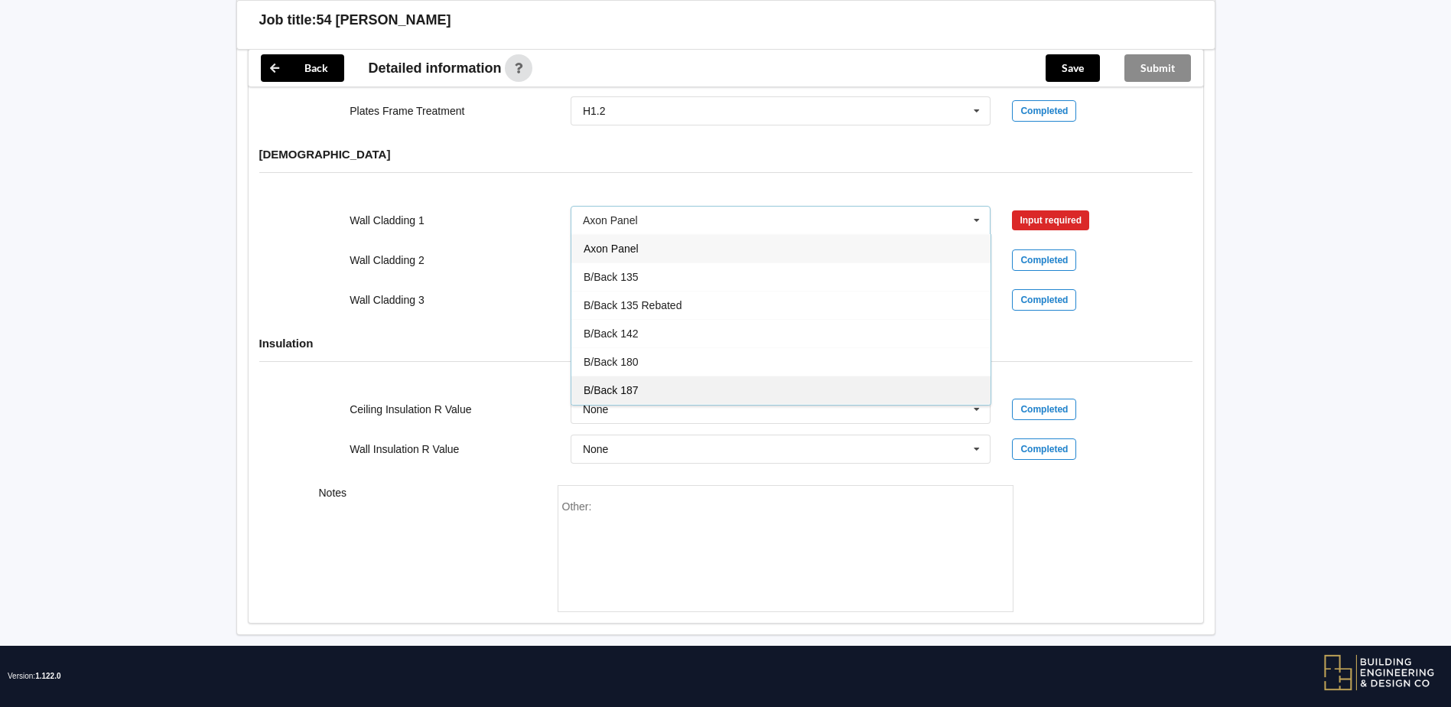
click at [671, 375] on div "B/Back 187" at bounding box center [780, 389] width 419 height 28
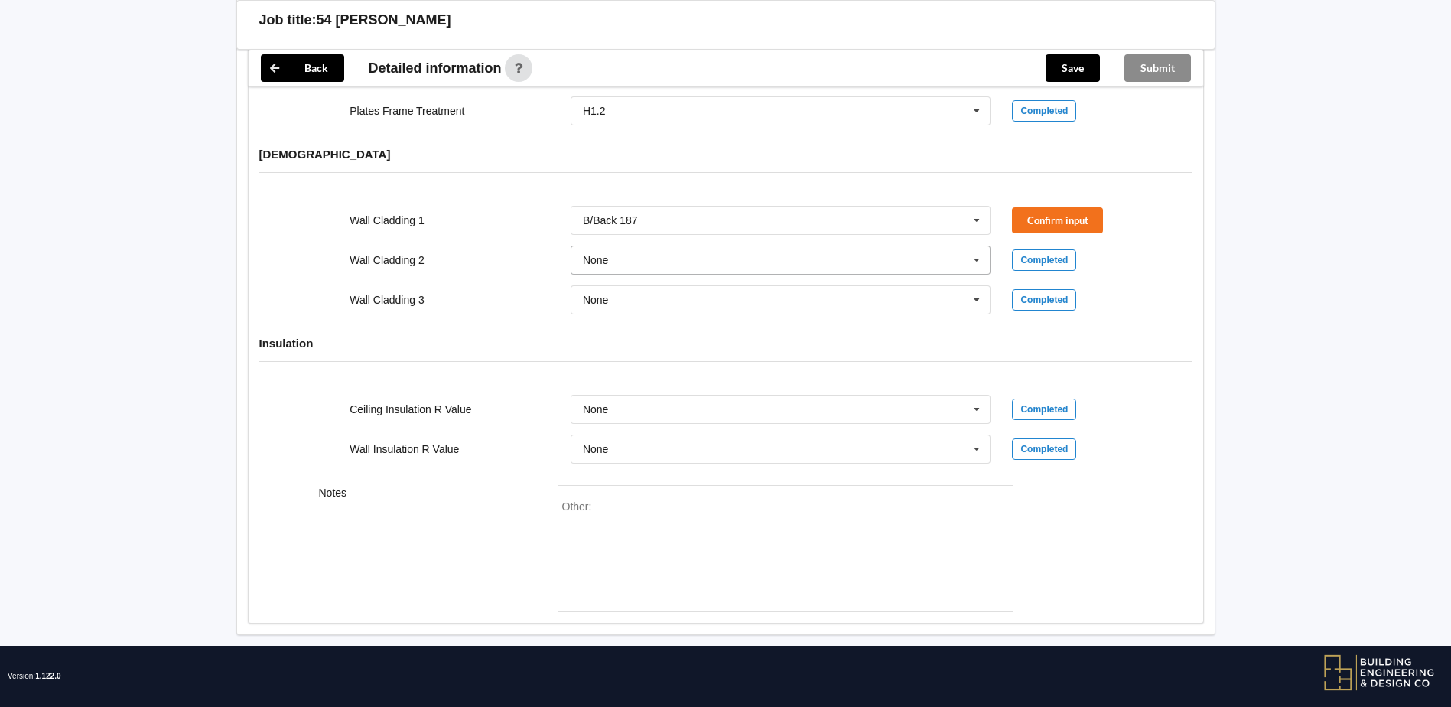
click at [621, 247] on input "text" at bounding box center [781, 260] width 419 height 28
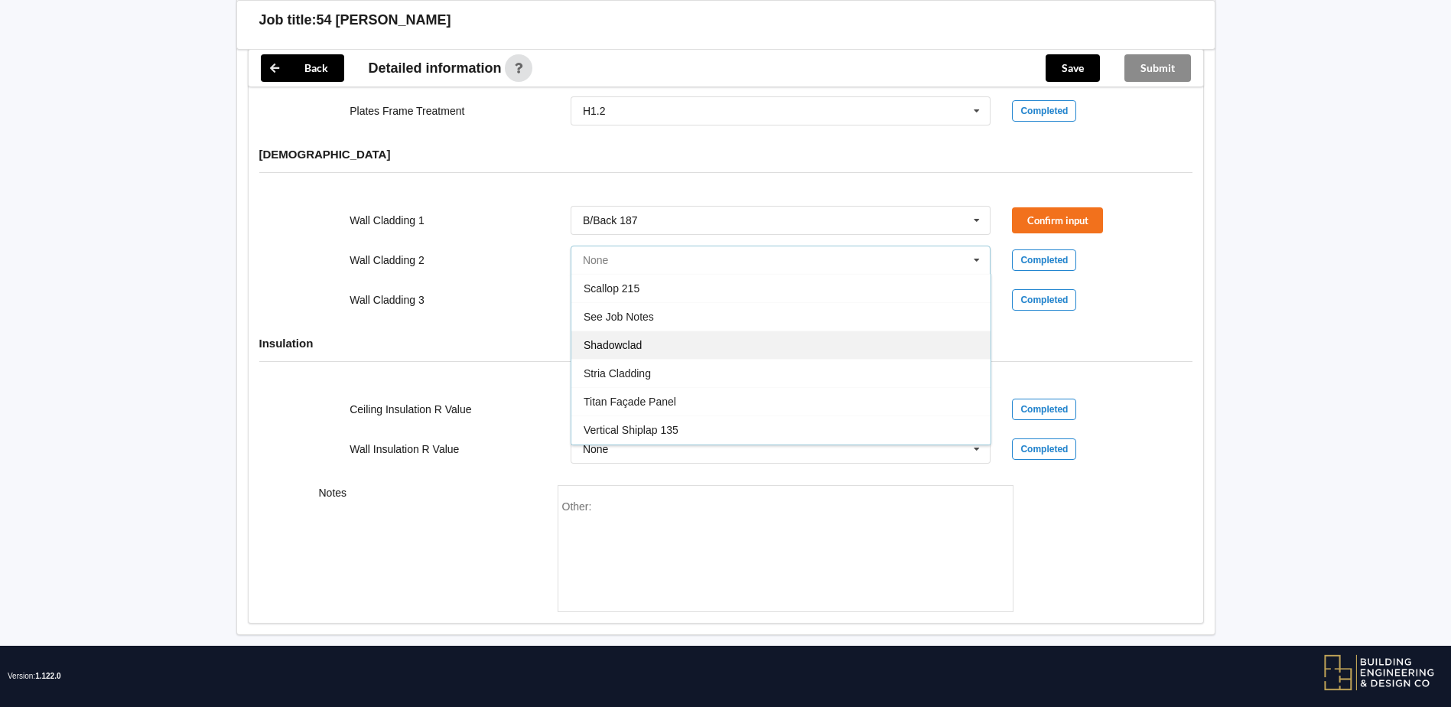
scroll to position [933, 0]
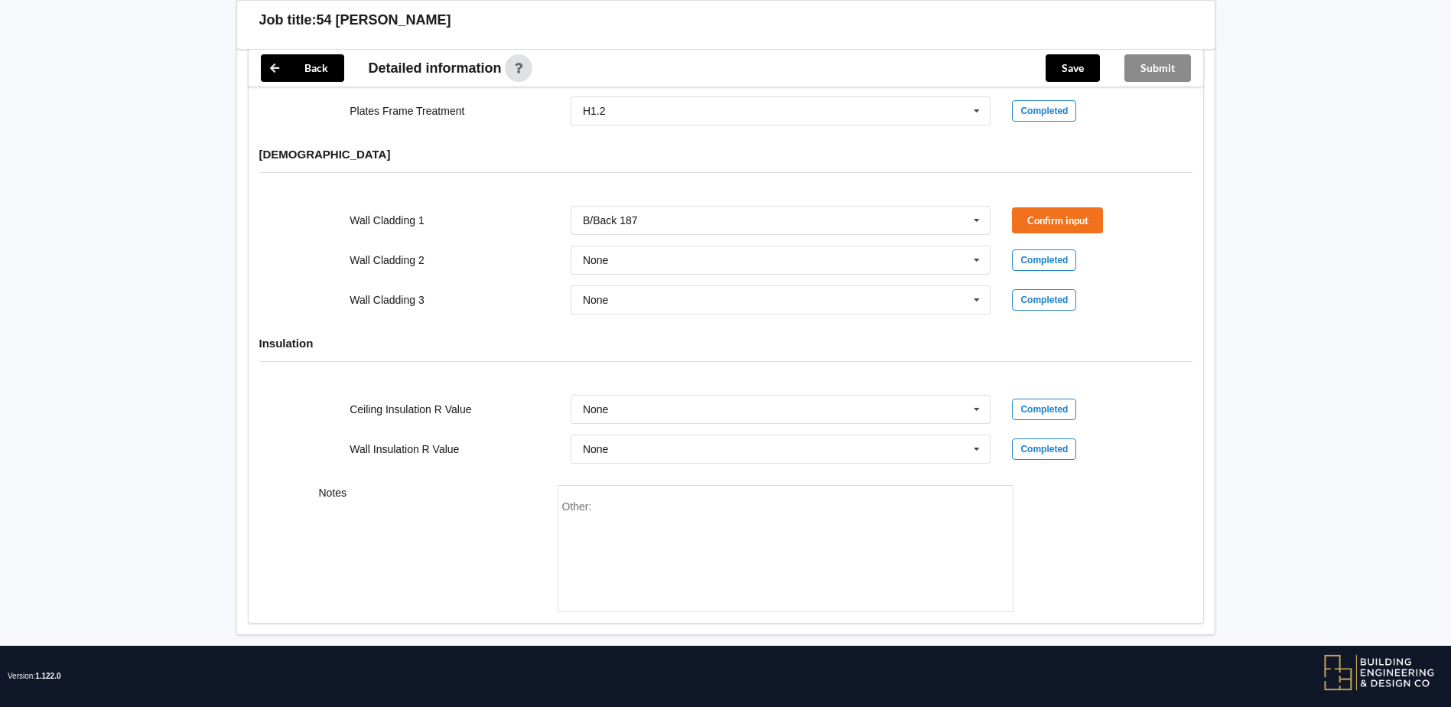
click at [453, 297] on div "Wall Cladding 3 None Axon Panel B/Back 135 B/Back 135 Rebated B/Back 142 B/Back…" at bounding box center [725, 300] width 883 height 50
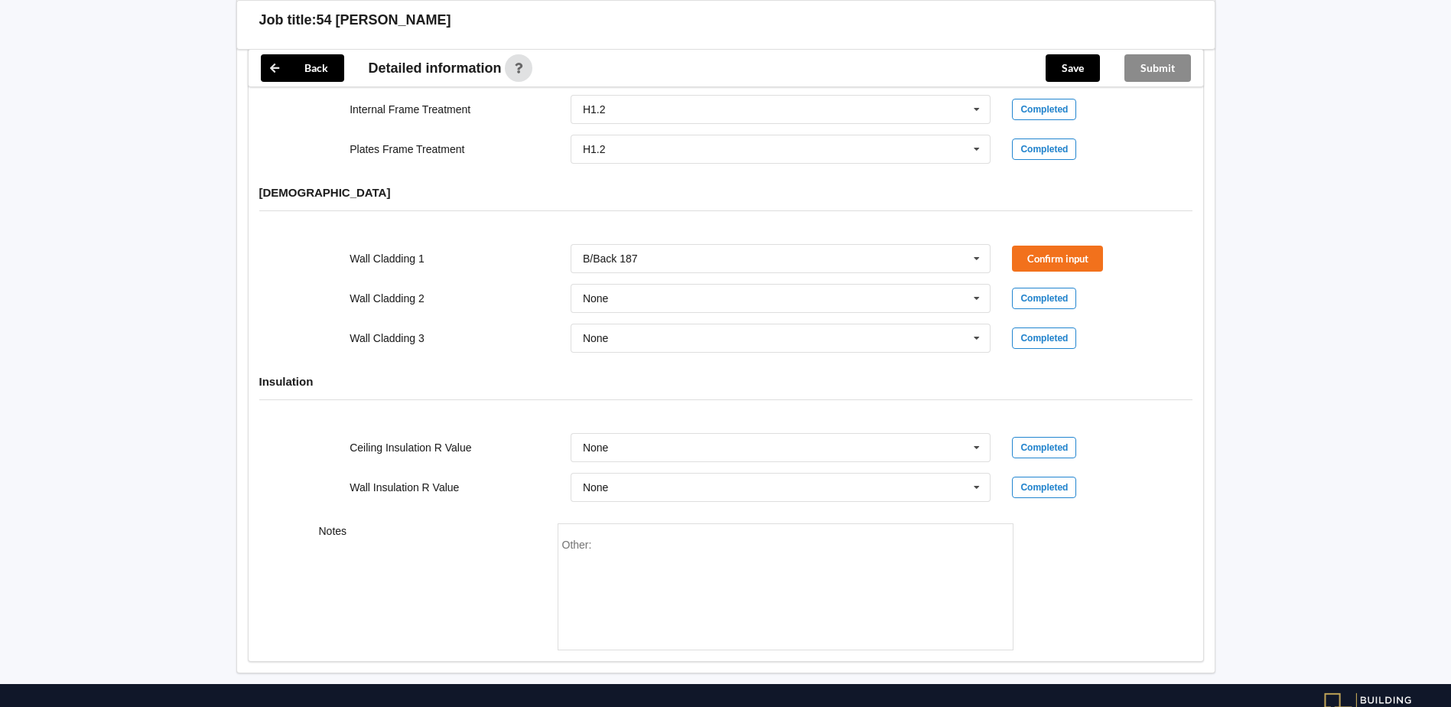
scroll to position [1757, 0]
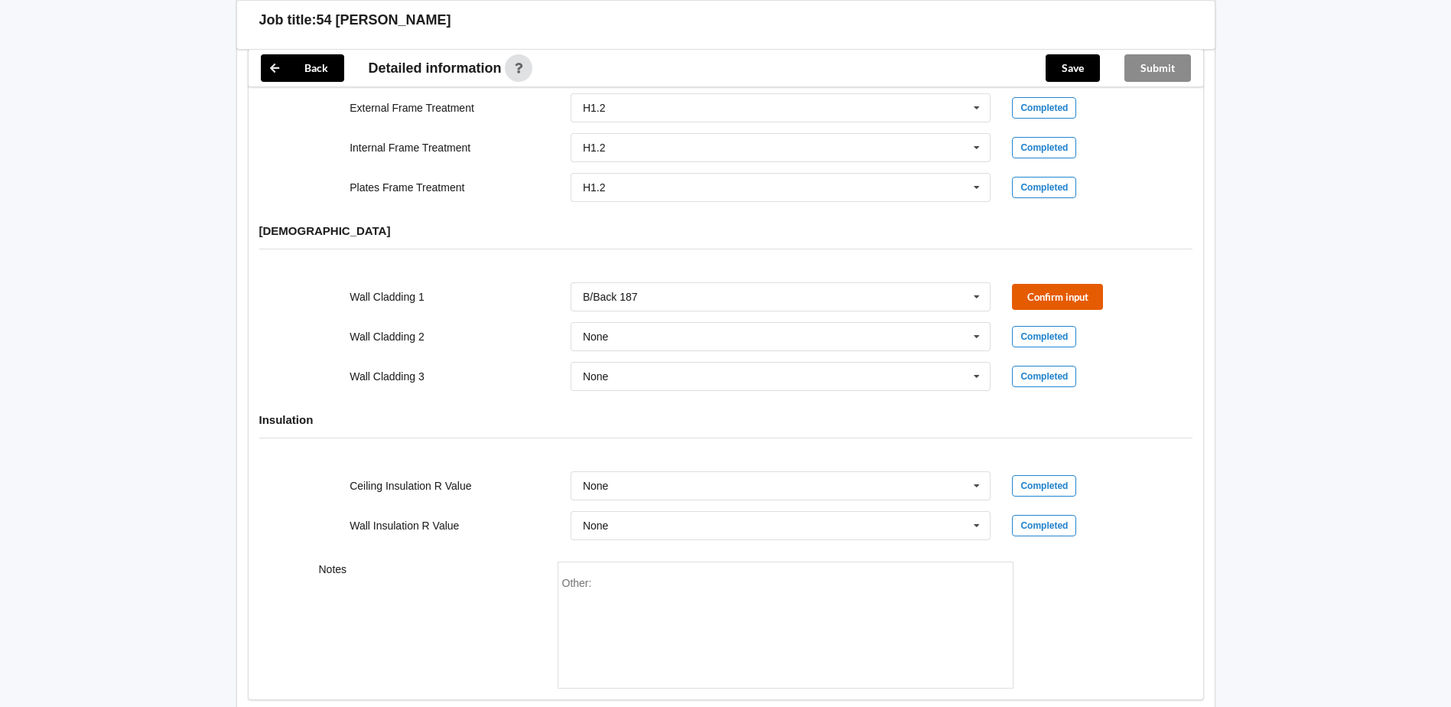
click at [1078, 287] on button "Confirm input" at bounding box center [1057, 296] width 91 height 25
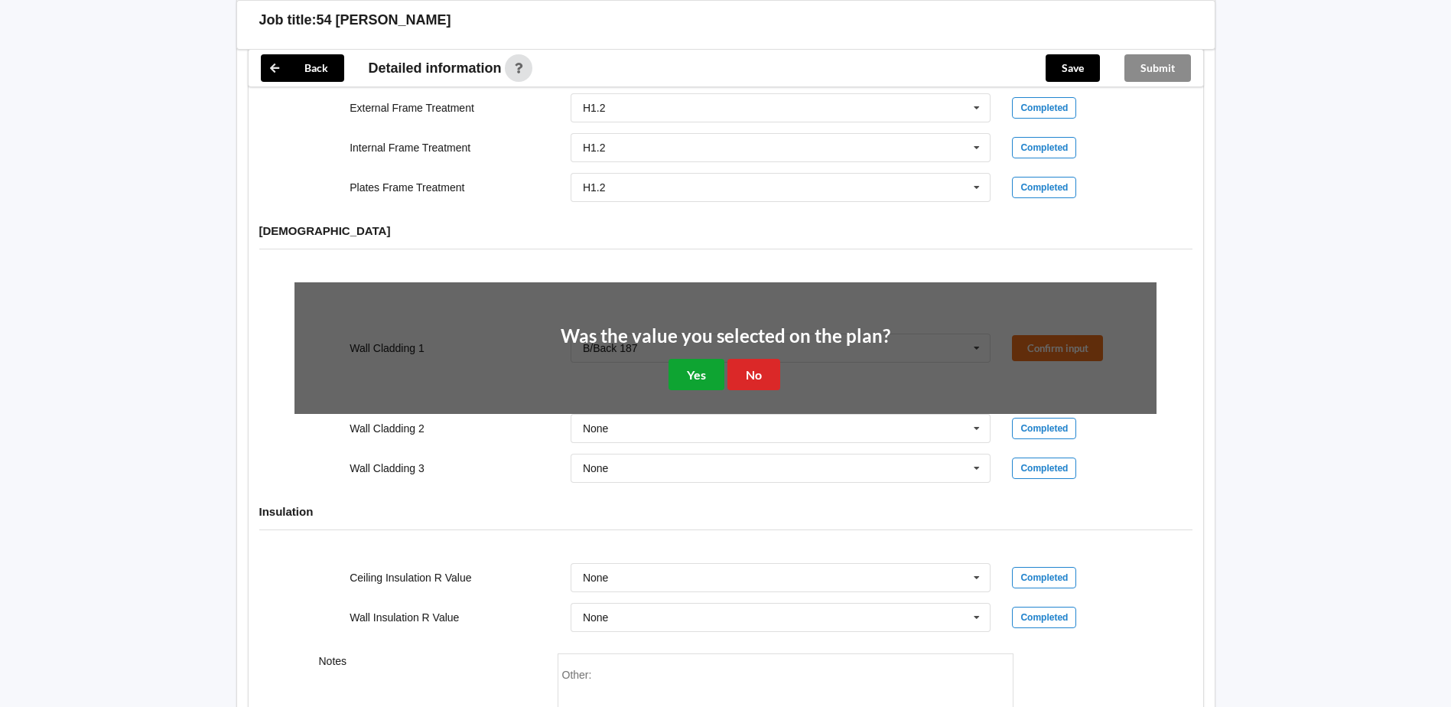
click at [697, 359] on button "Yes" at bounding box center [696, 374] width 56 height 31
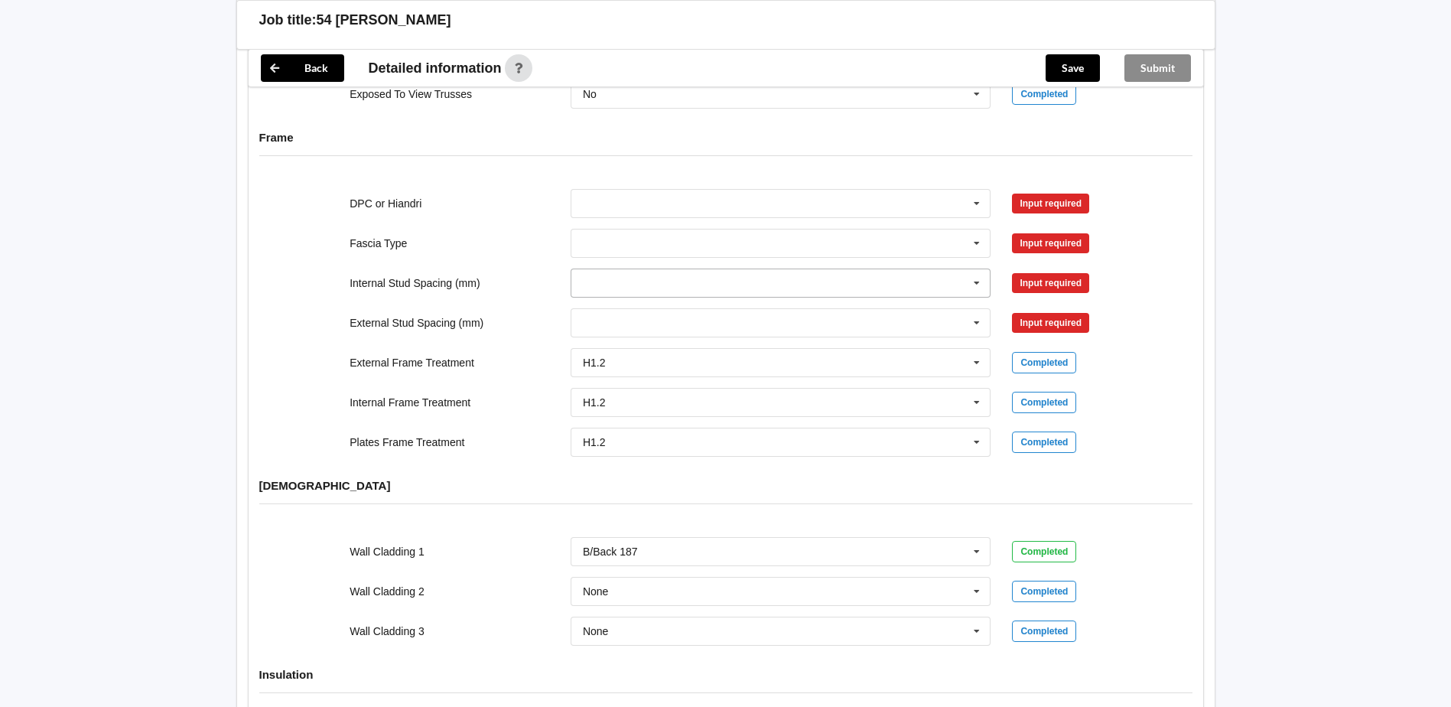
scroll to position [1374, 0]
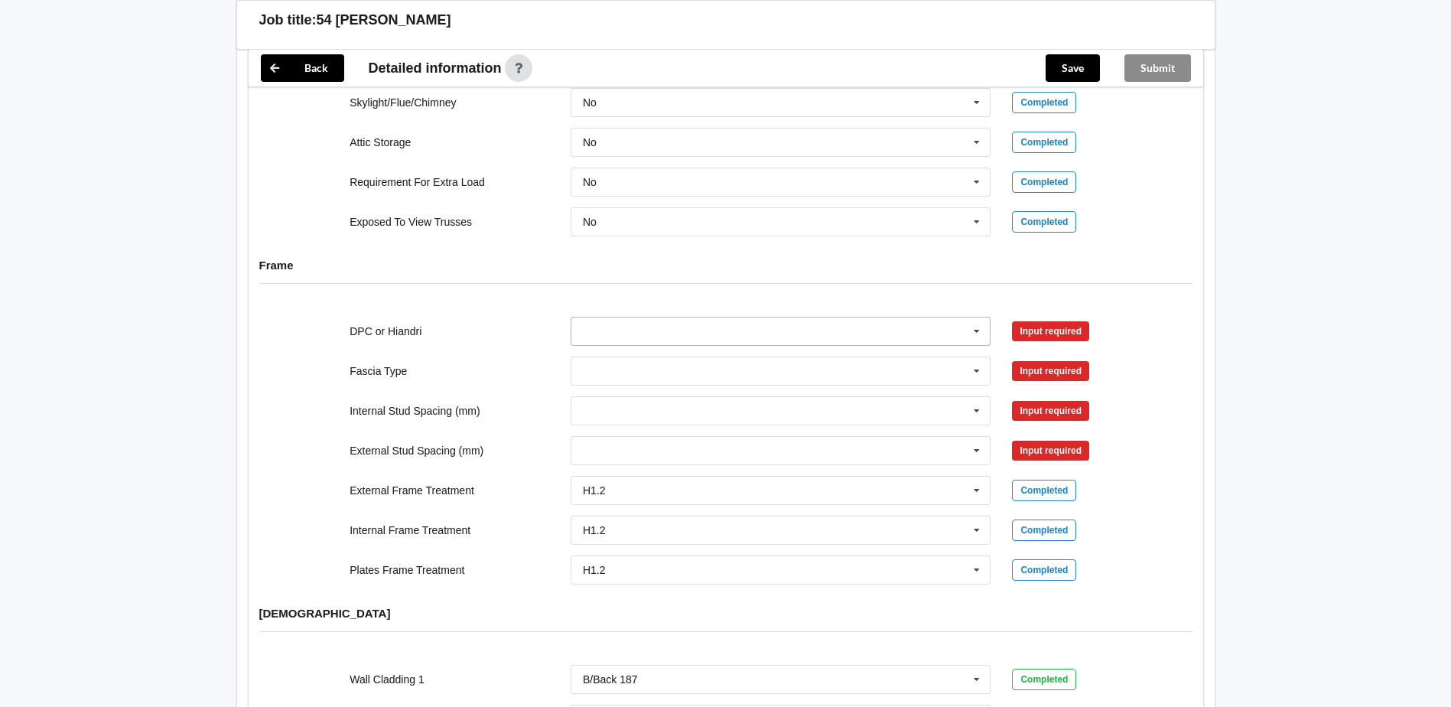
click at [837, 317] on input "text" at bounding box center [781, 331] width 419 height 28
click at [634, 353] on span "DPC Fitted" at bounding box center [609, 359] width 52 height 12
click at [616, 346] on div "Bildon Continuous 180 Diamond 147 M85 - 180mmx18mm M85A - 230mmx18mm M86 - 135m…" at bounding box center [781, 371] width 442 height 50
click at [624, 357] on input "text" at bounding box center [781, 371] width 419 height 28
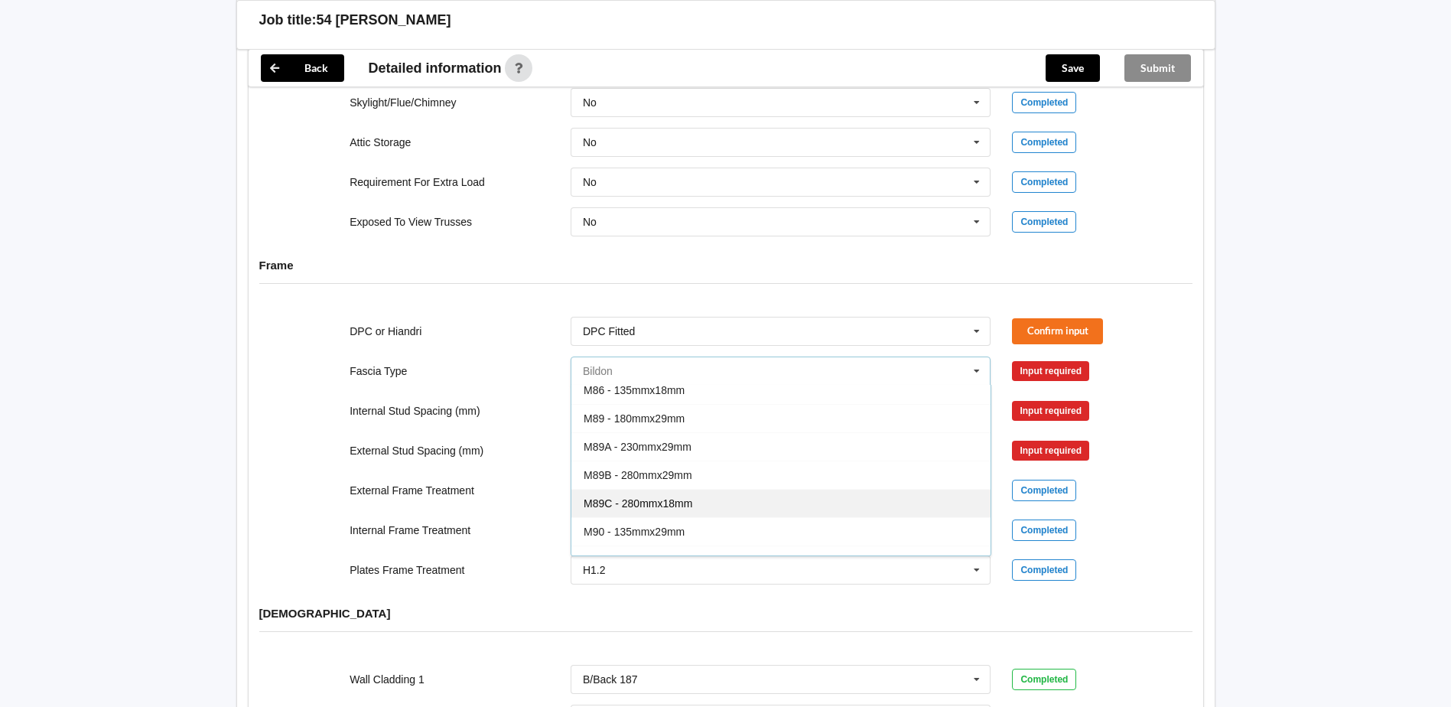
scroll to position [126, 0]
click at [673, 435] on div "M89 - 180mmx29mm" at bounding box center [780, 442] width 419 height 28
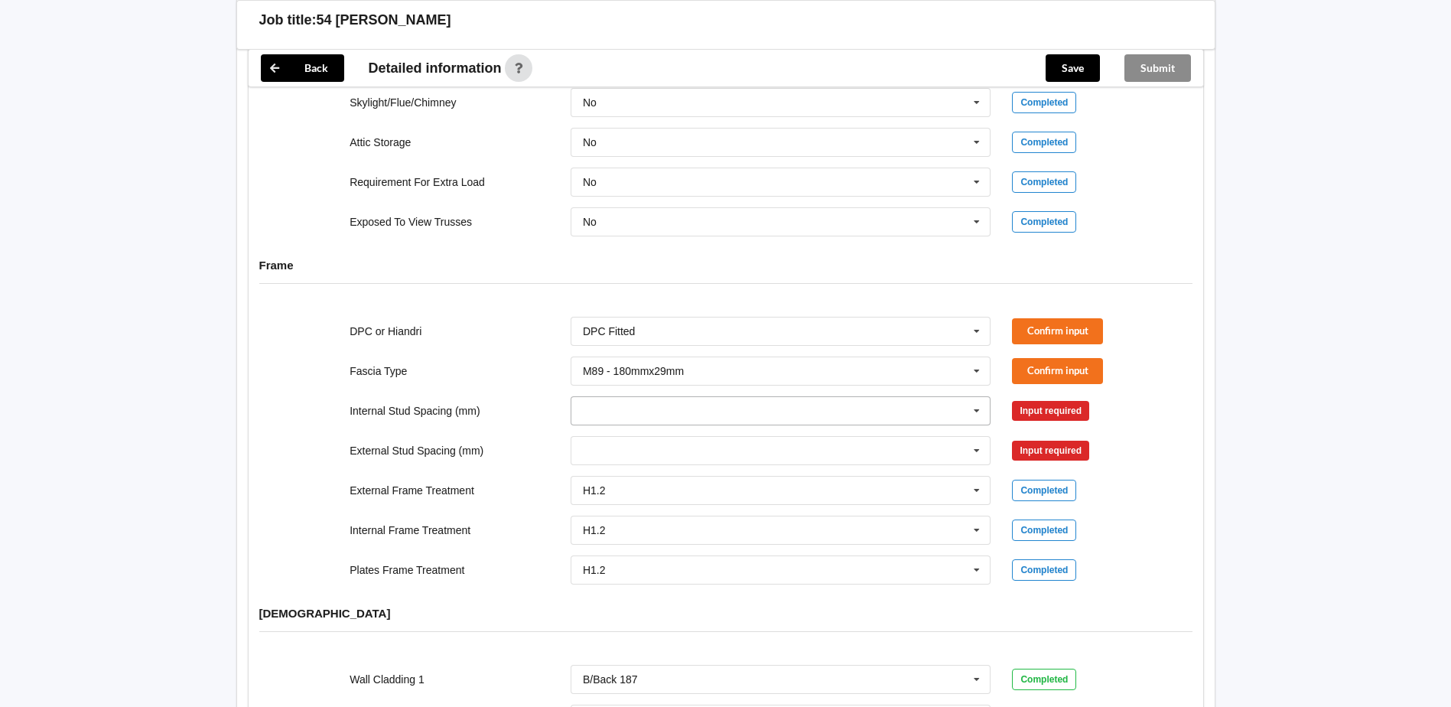
click at [700, 397] on input "text" at bounding box center [781, 411] width 419 height 28
click at [623, 538] on div "600" at bounding box center [780, 552] width 419 height 28
click at [642, 437] on input "text" at bounding box center [781, 451] width 419 height 28
click at [616, 577] on div "600" at bounding box center [780, 591] width 419 height 28
click at [1062, 437] on button "Confirm input" at bounding box center [1057, 449] width 91 height 25
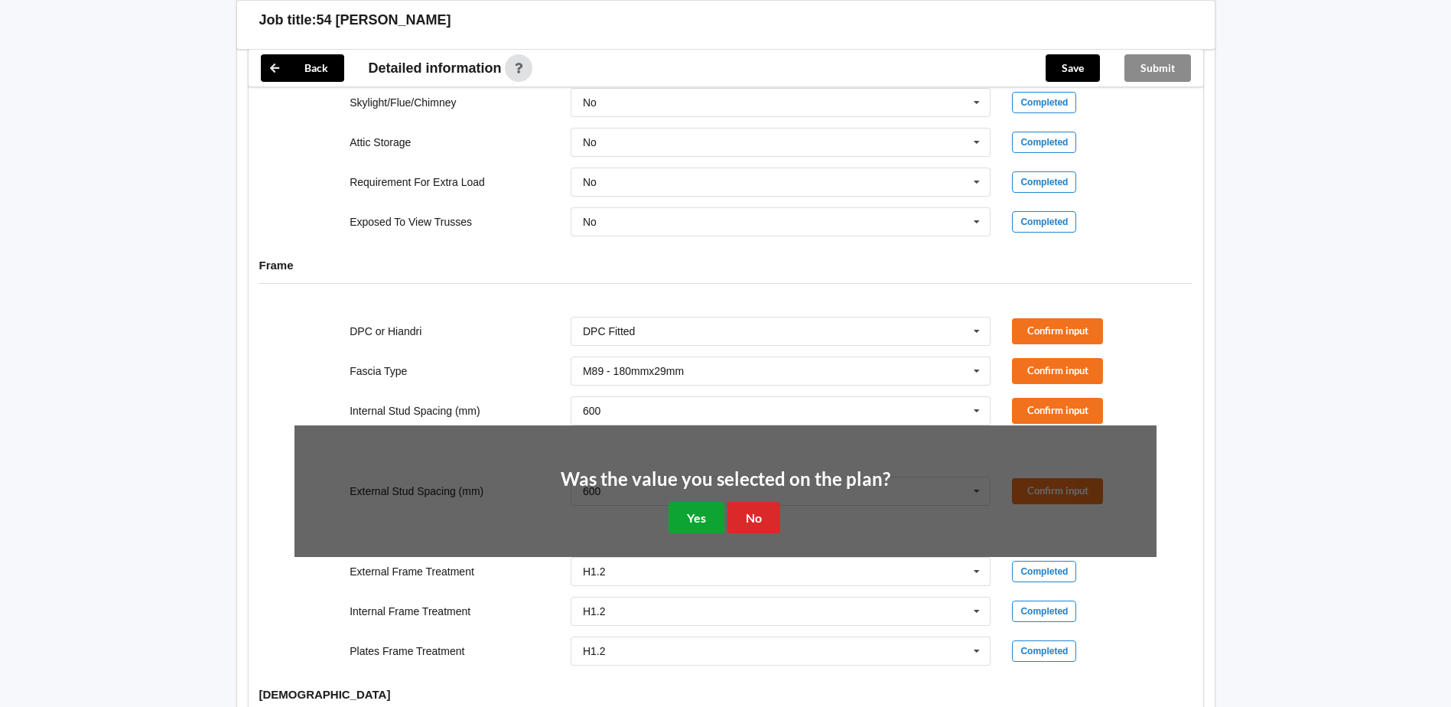
click at [687, 502] on button "Yes" at bounding box center [696, 517] width 56 height 31
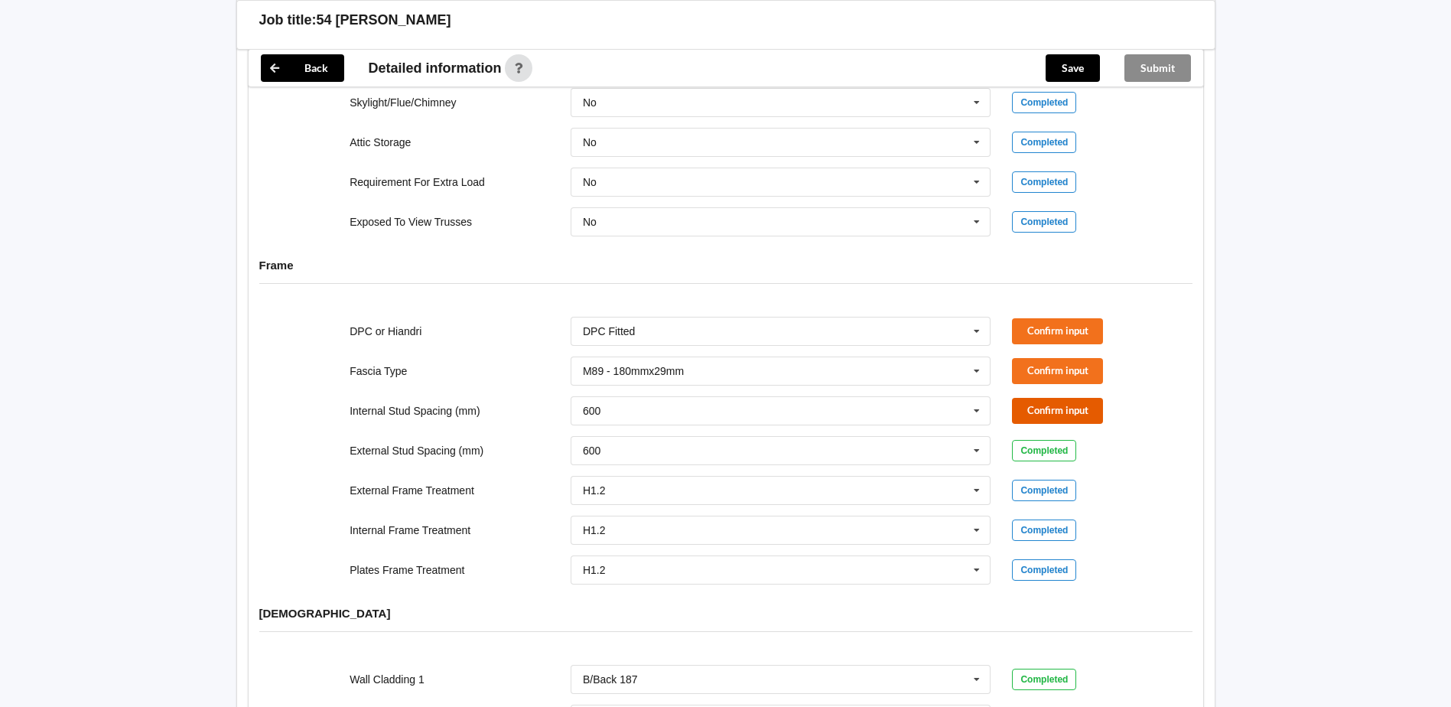
click at [1047, 399] on button "Confirm input" at bounding box center [1057, 410] width 91 height 25
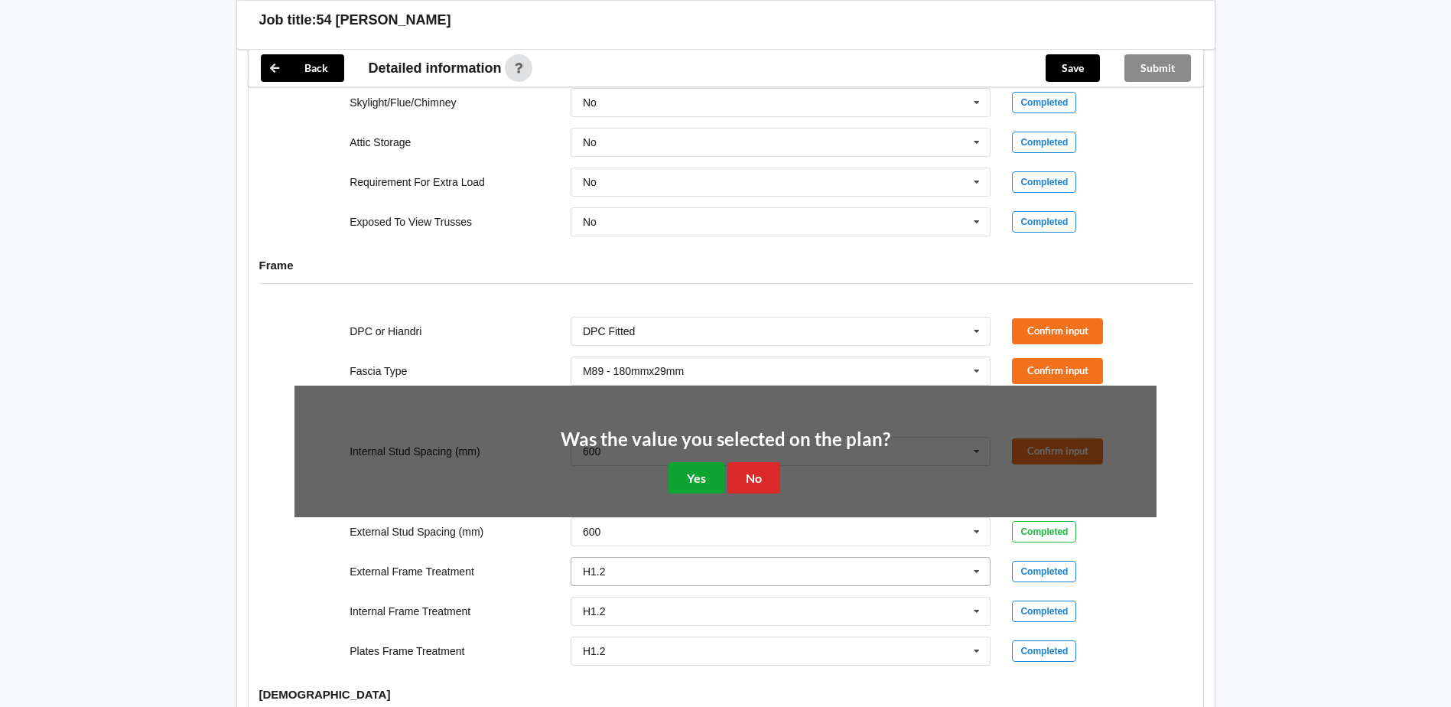
click at [688, 462] on button "Yes" at bounding box center [696, 477] width 56 height 31
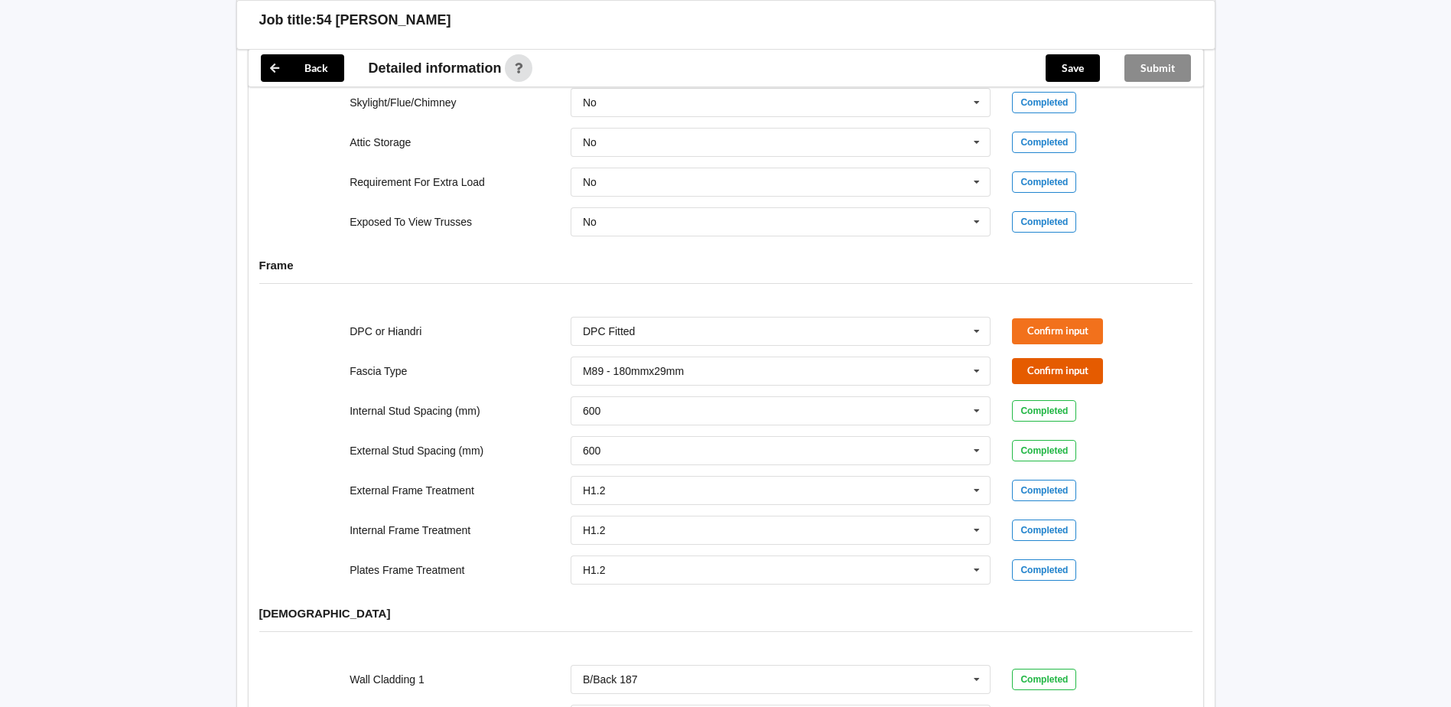
click at [1074, 358] on button "Confirm input" at bounding box center [1057, 370] width 91 height 25
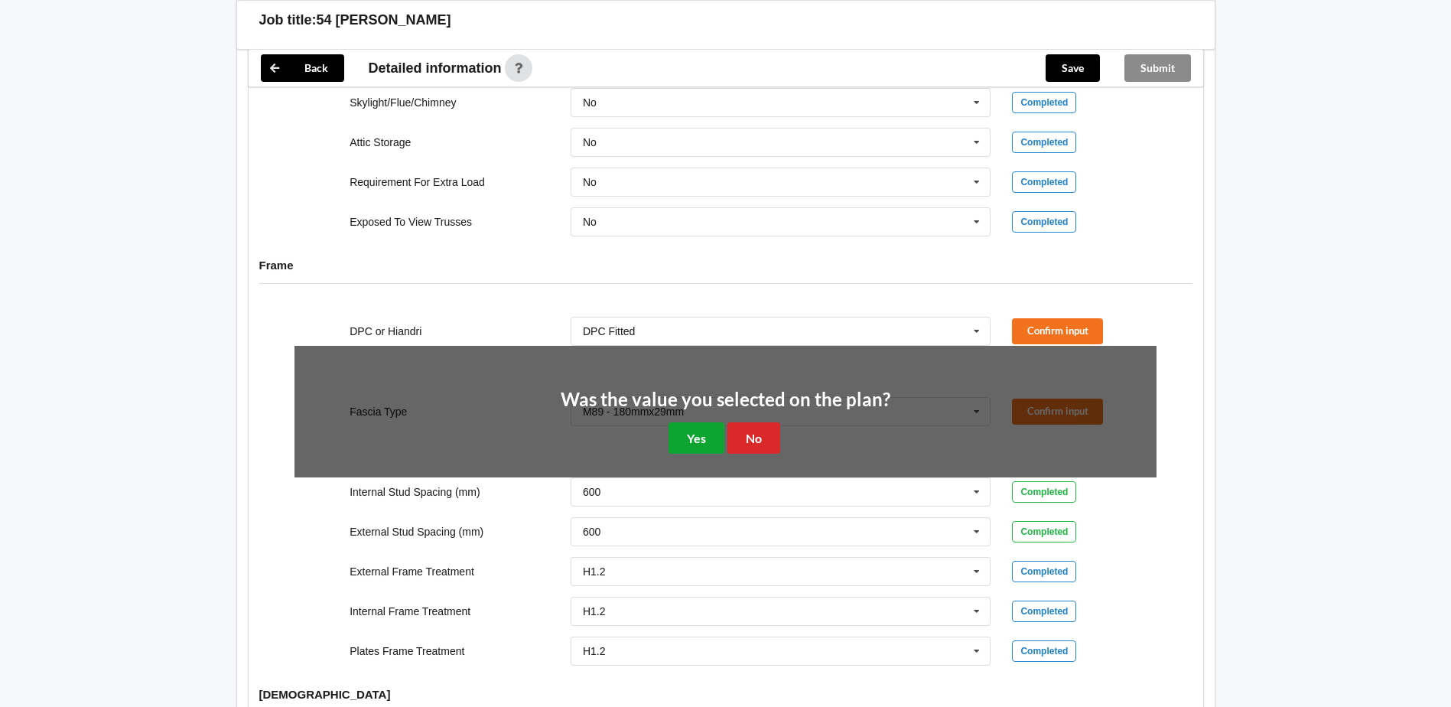
drag, startPoint x: 713, startPoint y: 422, endPoint x: 880, endPoint y: 372, distance: 174.9
click at [719, 422] on button "Yes" at bounding box center [696, 437] width 56 height 31
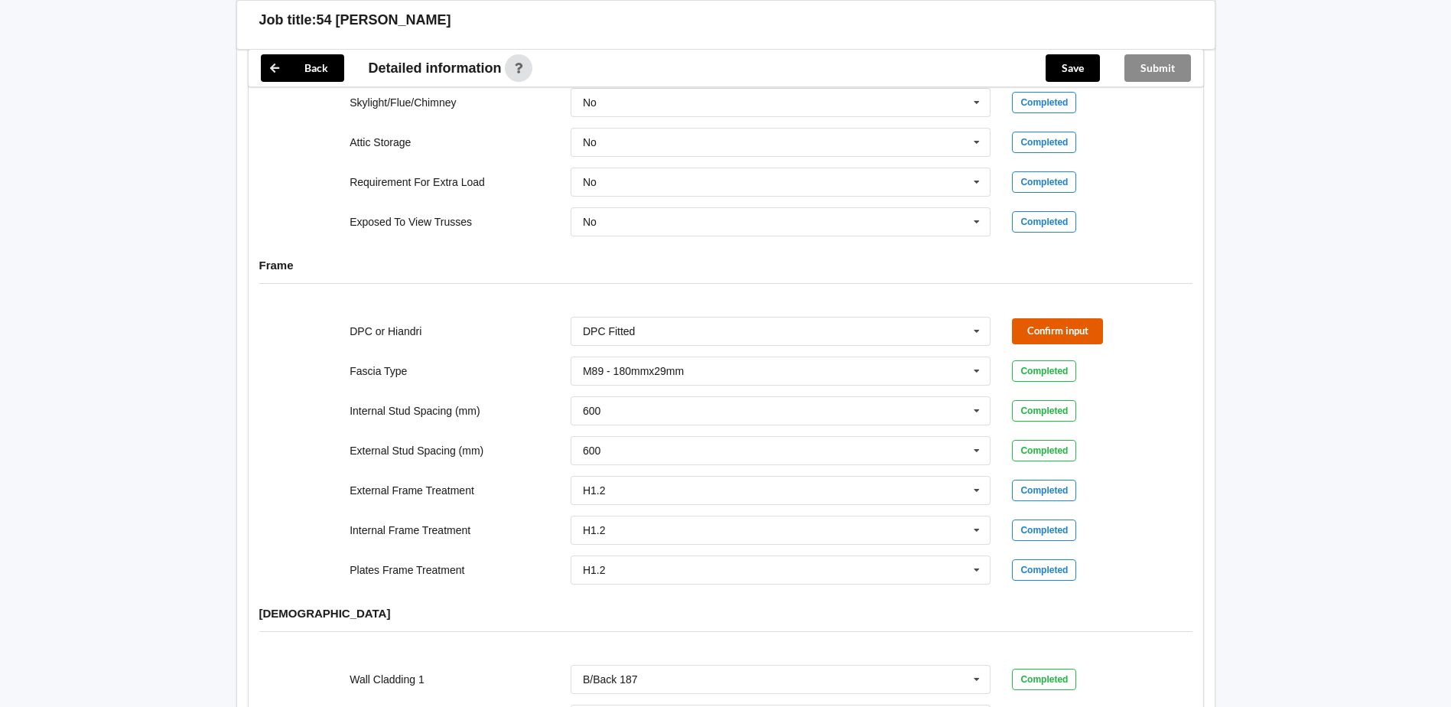
click at [1038, 320] on button "Confirm input" at bounding box center [1057, 330] width 91 height 25
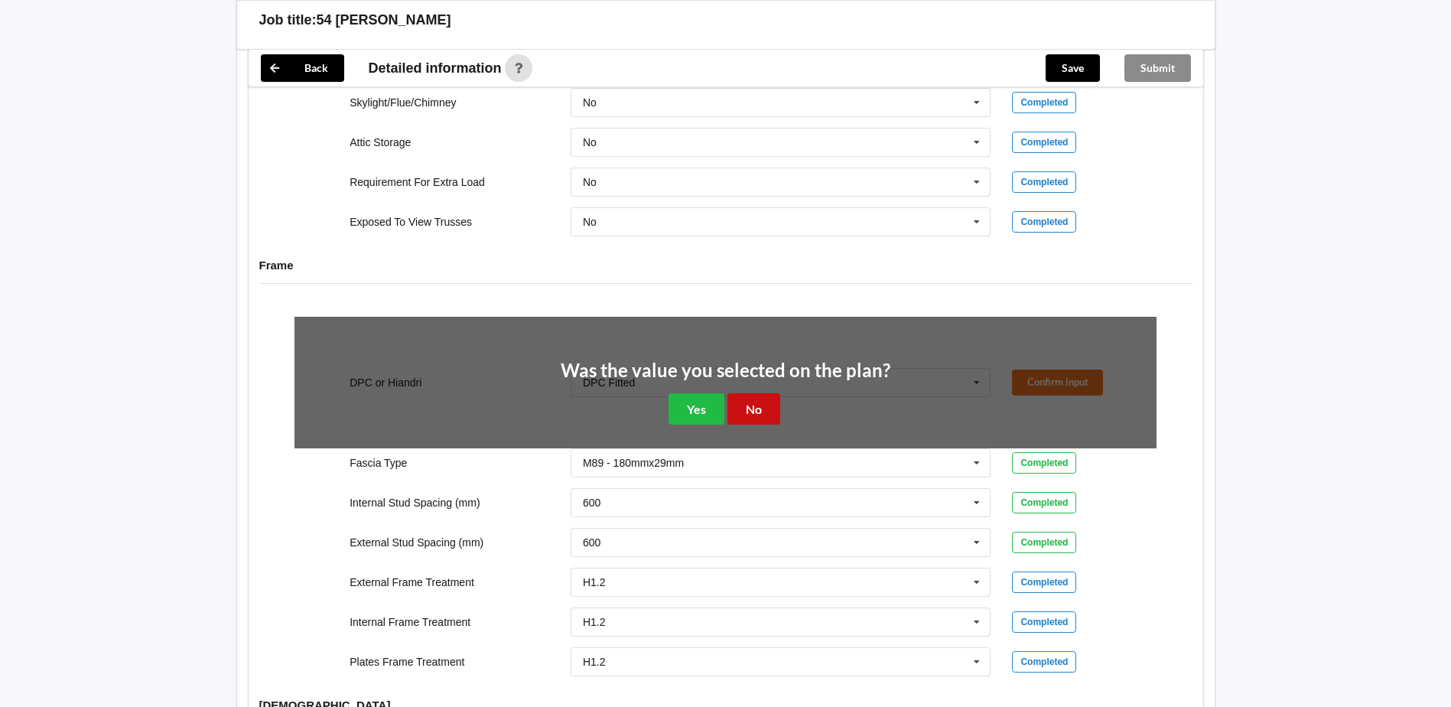
click at [743, 395] on button "No" at bounding box center [753, 408] width 53 height 31
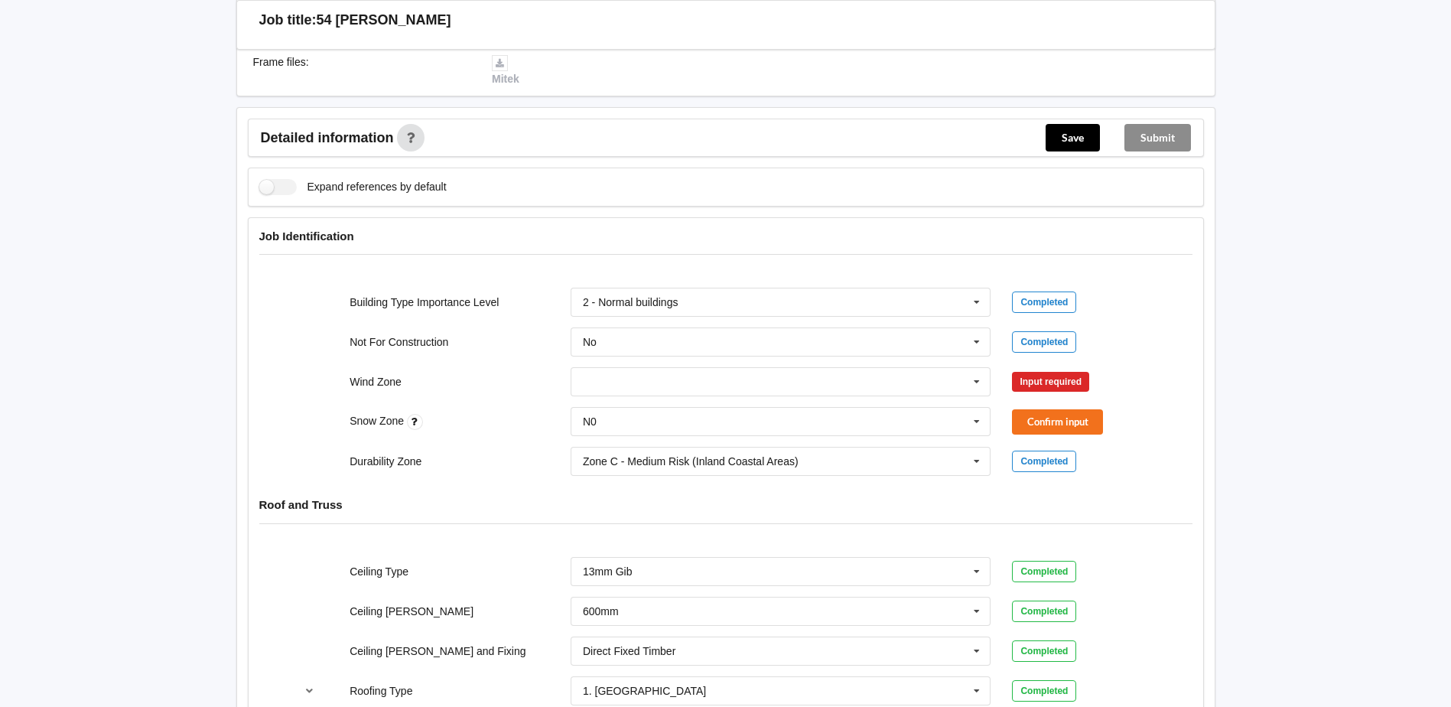
scroll to position [457, 0]
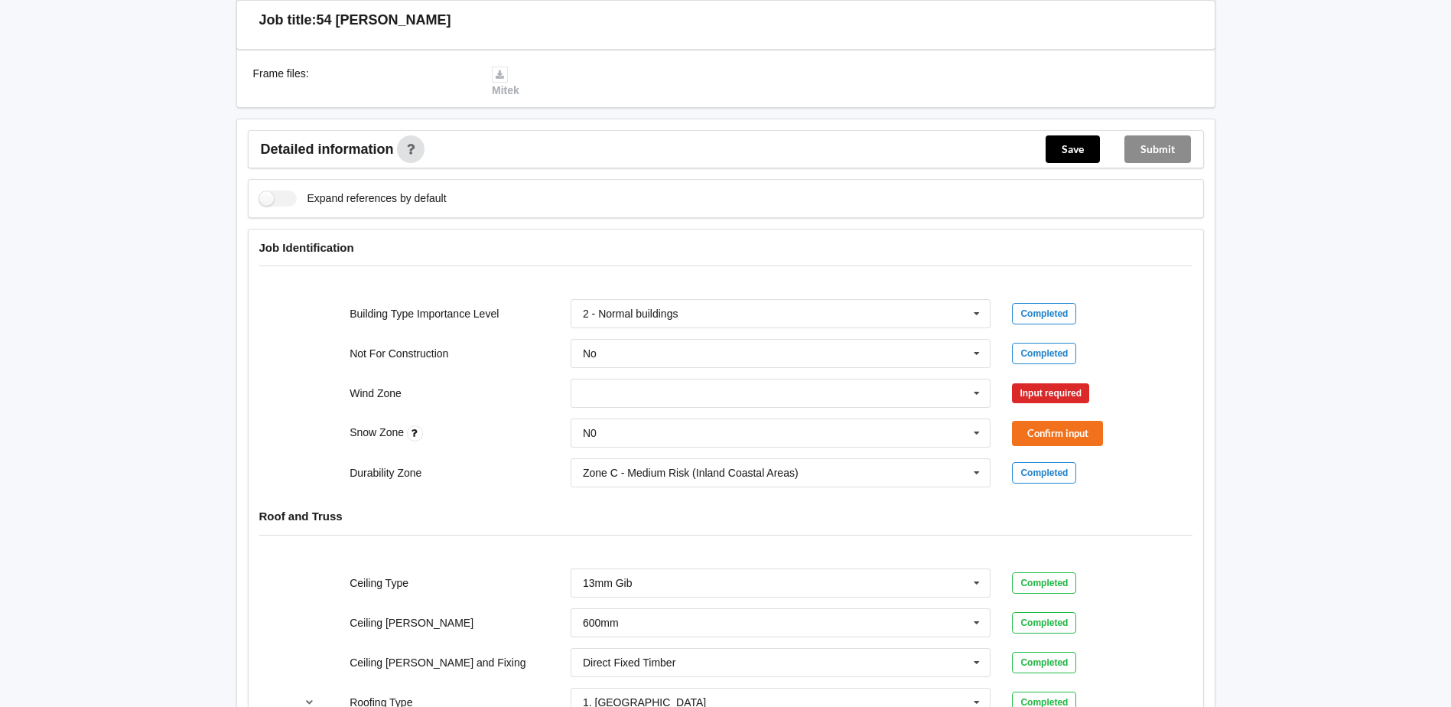
click at [1065, 447] on div "Durability Zone Zone C - Medium Risk (Inland Coastal Areas) Zone B - Low Risk (…" at bounding box center [725, 472] width 883 height 50
click at [1067, 423] on button "Confirm input" at bounding box center [1057, 433] width 91 height 25
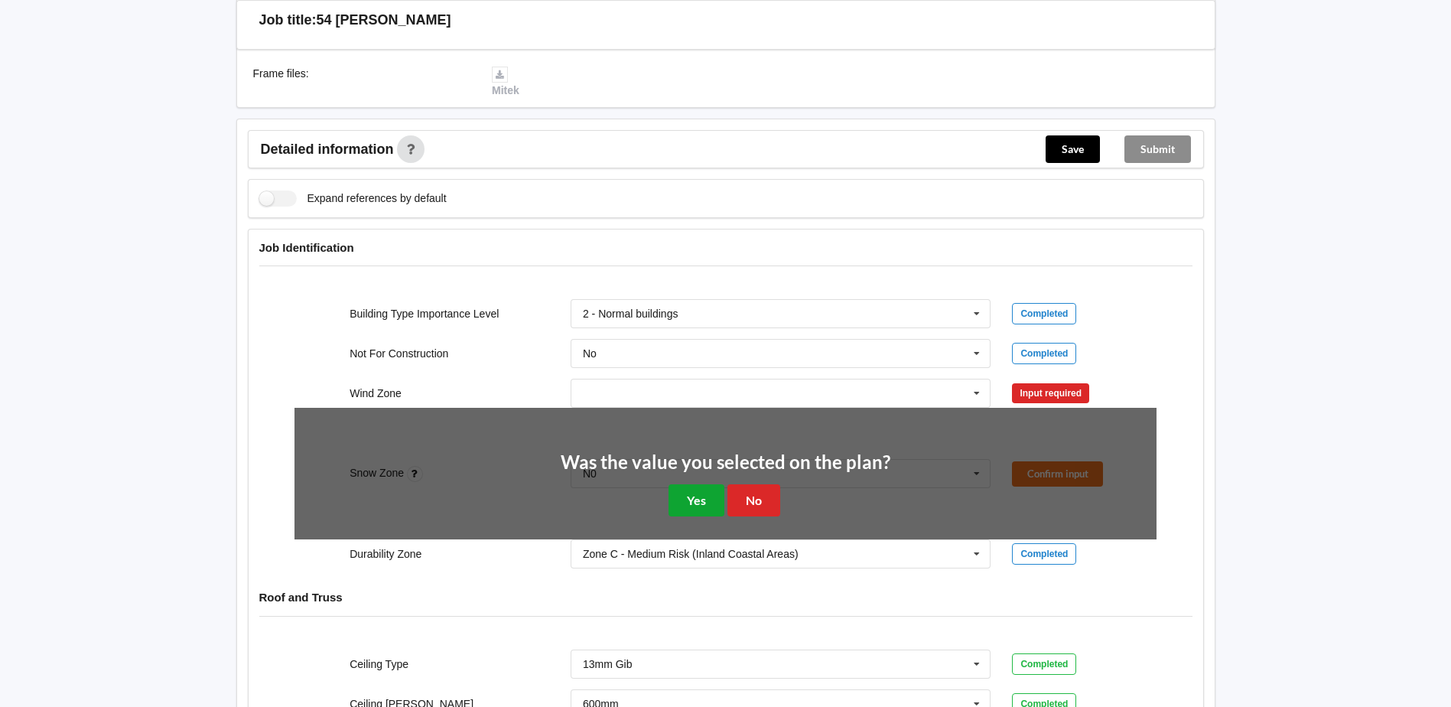
click at [706, 484] on button "Yes" at bounding box center [696, 499] width 56 height 31
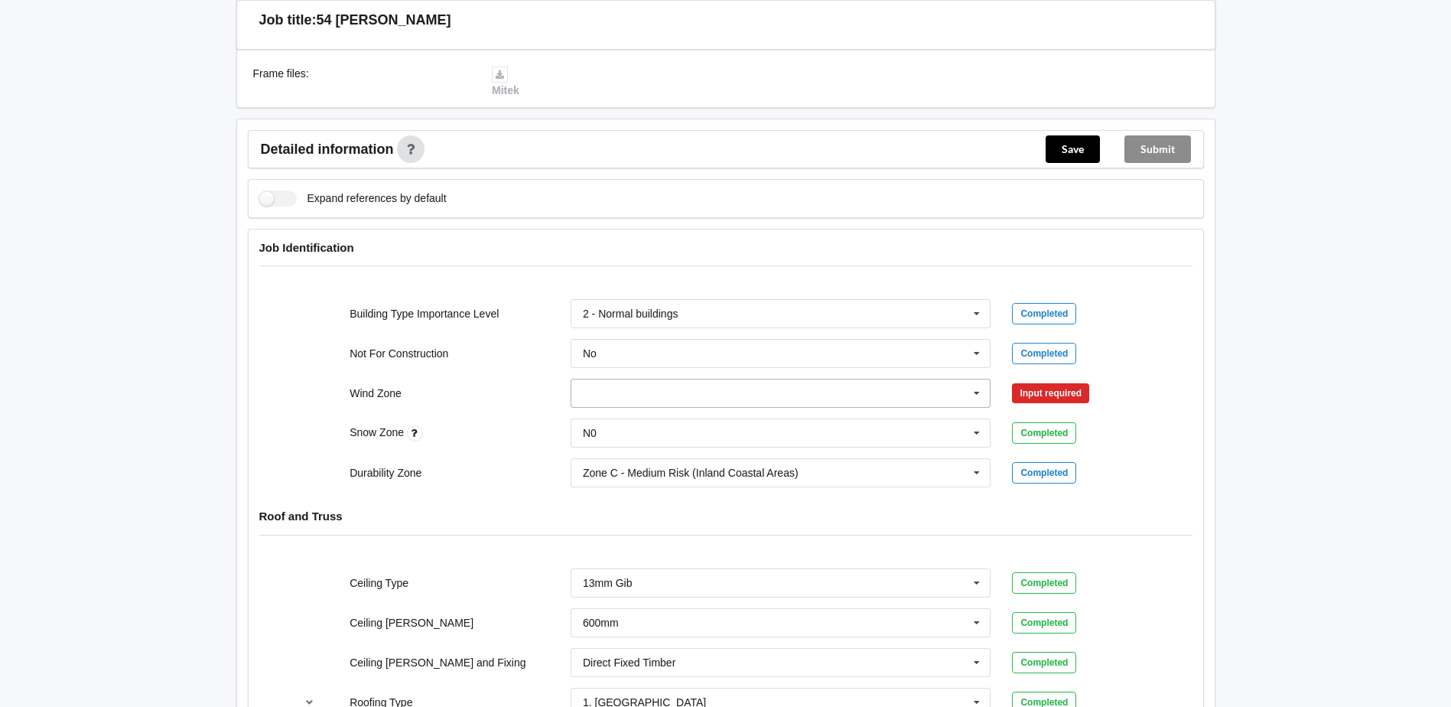
click at [687, 383] on input "text" at bounding box center [781, 393] width 419 height 28
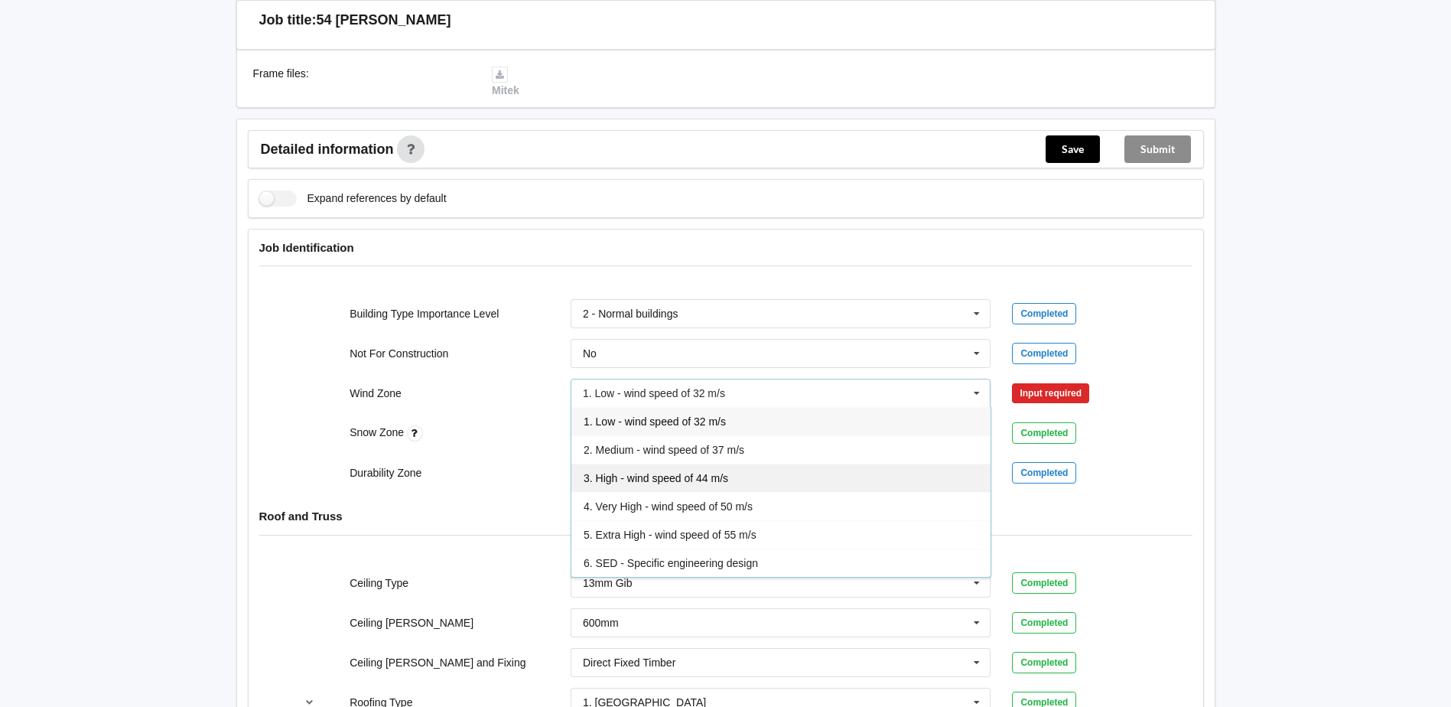
click at [656, 472] on div "3. High - wind speed of 44 m/s" at bounding box center [780, 477] width 419 height 28
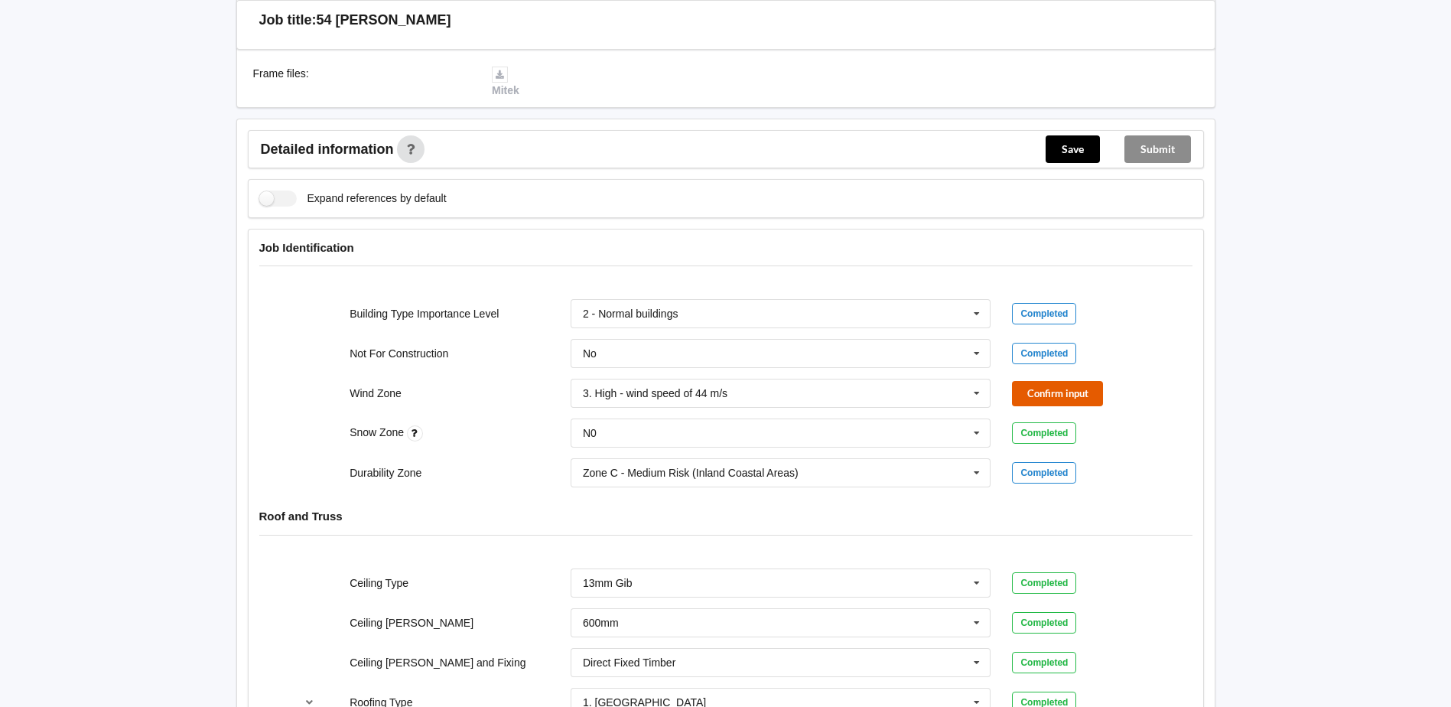
click at [1035, 381] on button "Confirm input" at bounding box center [1057, 393] width 91 height 25
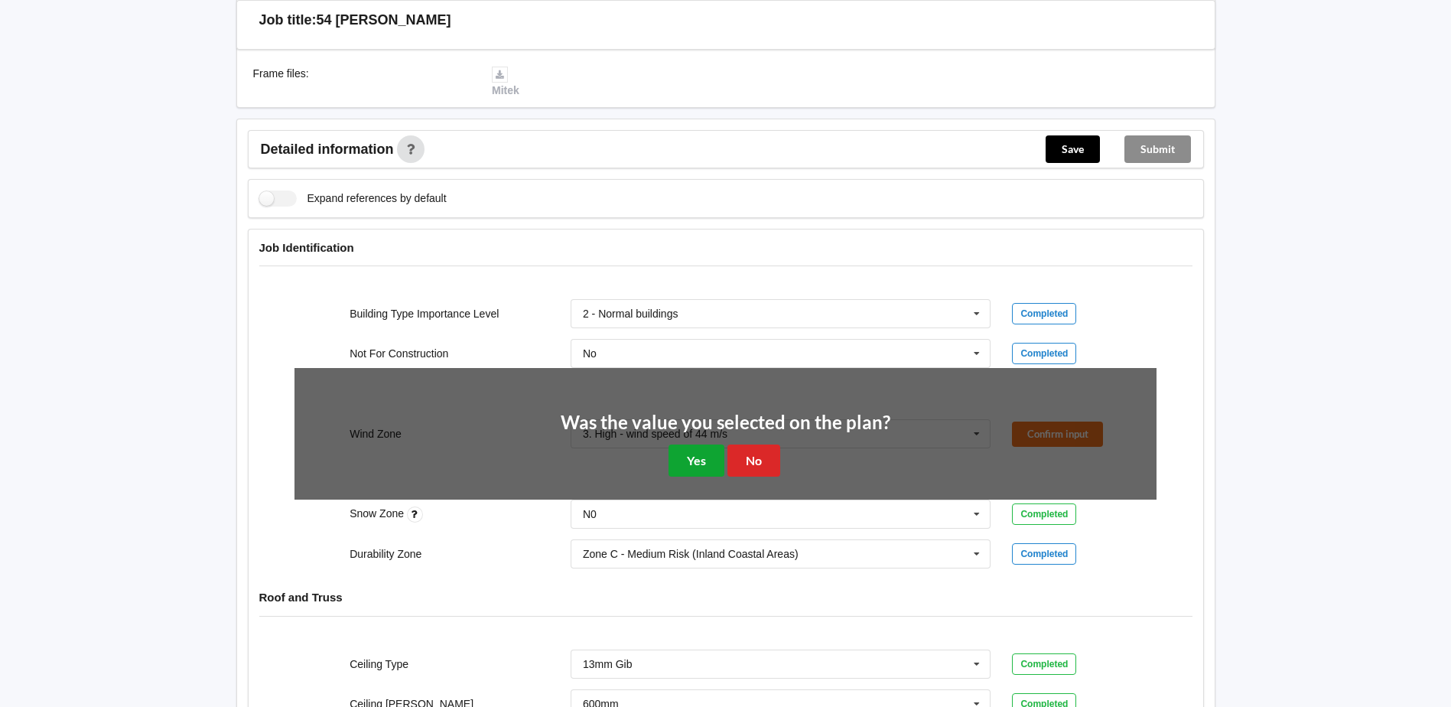
click at [691, 445] on button "Yes" at bounding box center [696, 459] width 56 height 31
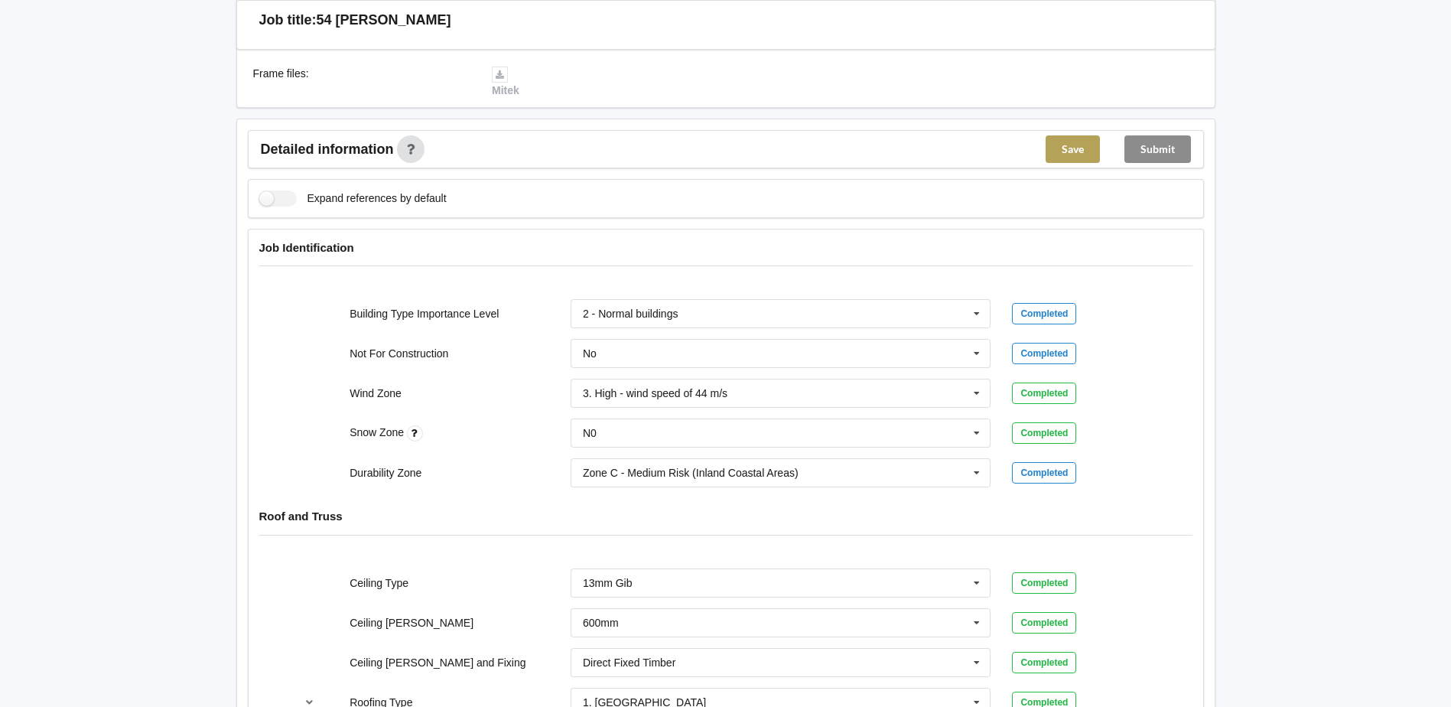
click at [1092, 135] on button "Save" at bounding box center [1072, 149] width 54 height 28
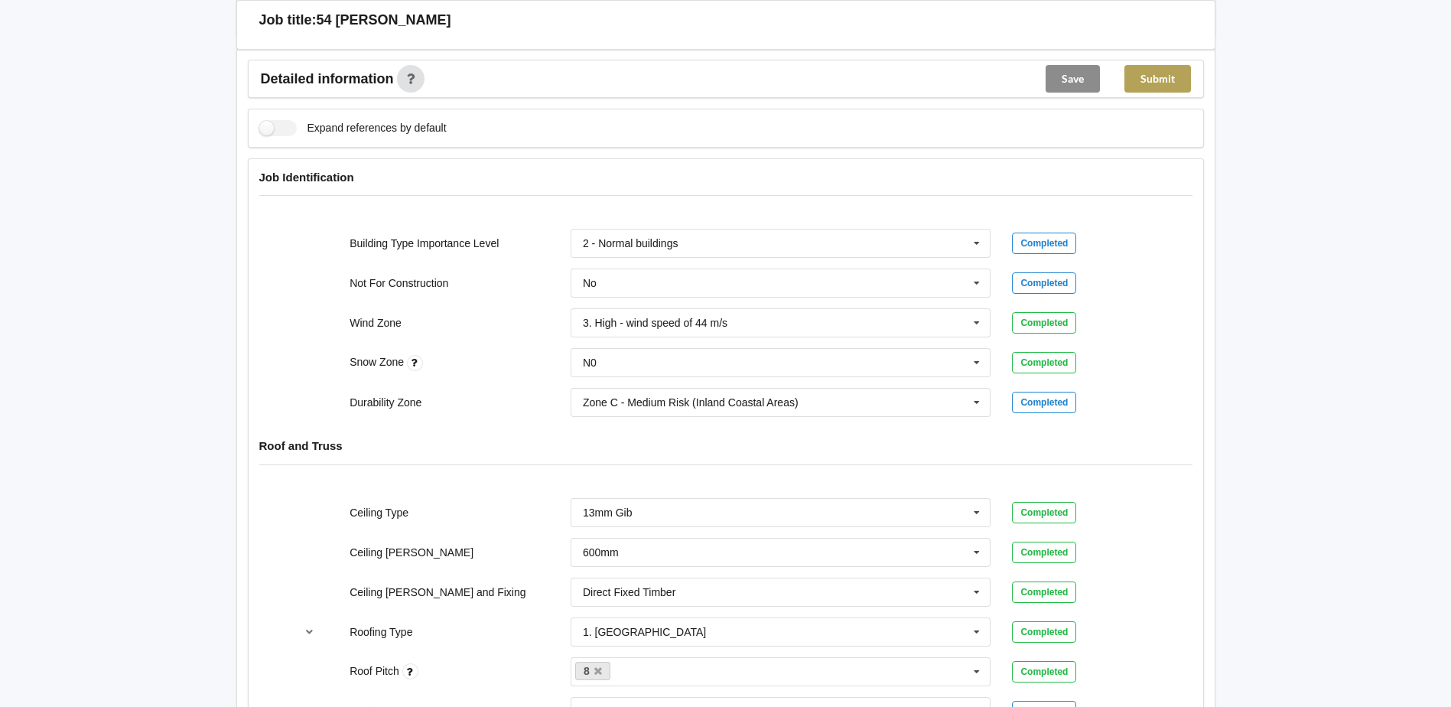
click at [1171, 46] on div "Job title: 54 [PERSON_NAME]" at bounding box center [725, 25] width 979 height 50
click at [1170, 67] on button "Submit" at bounding box center [1157, 79] width 67 height 28
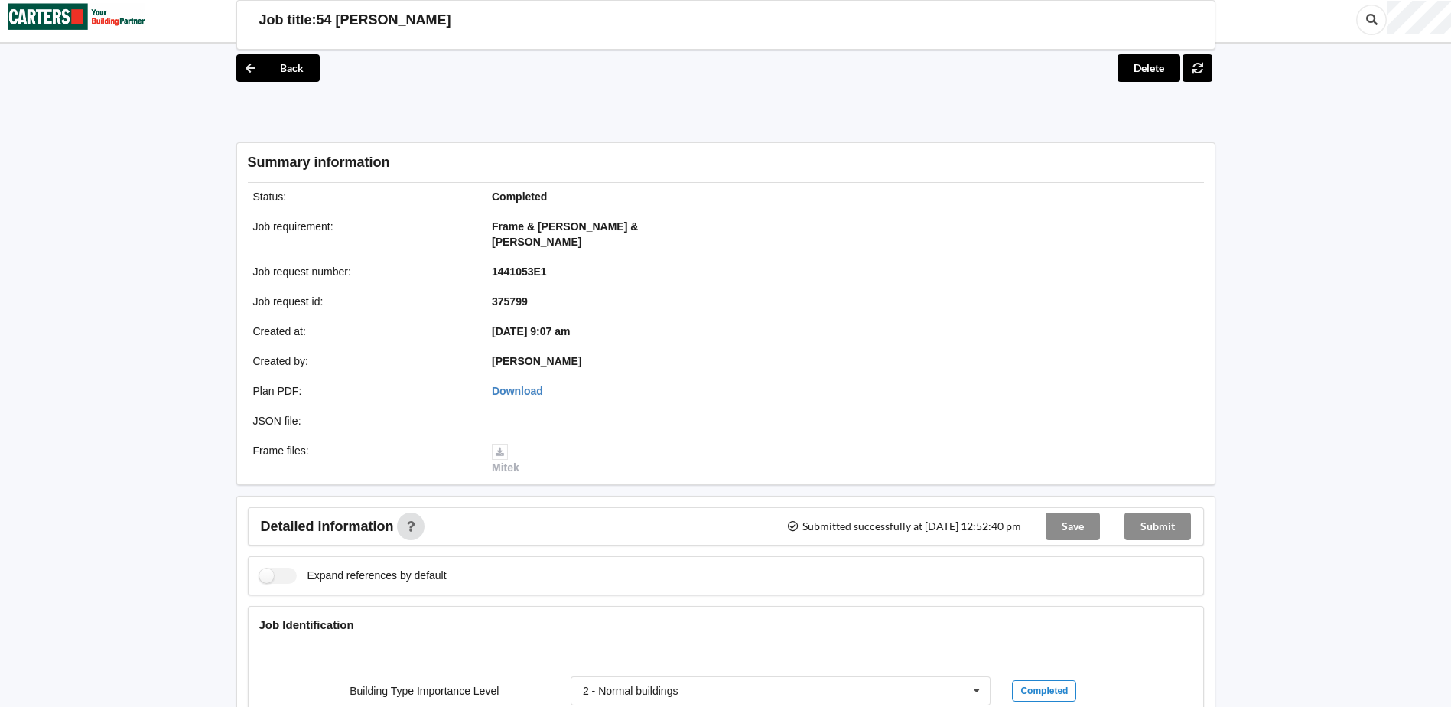
scroll to position [0, 0]
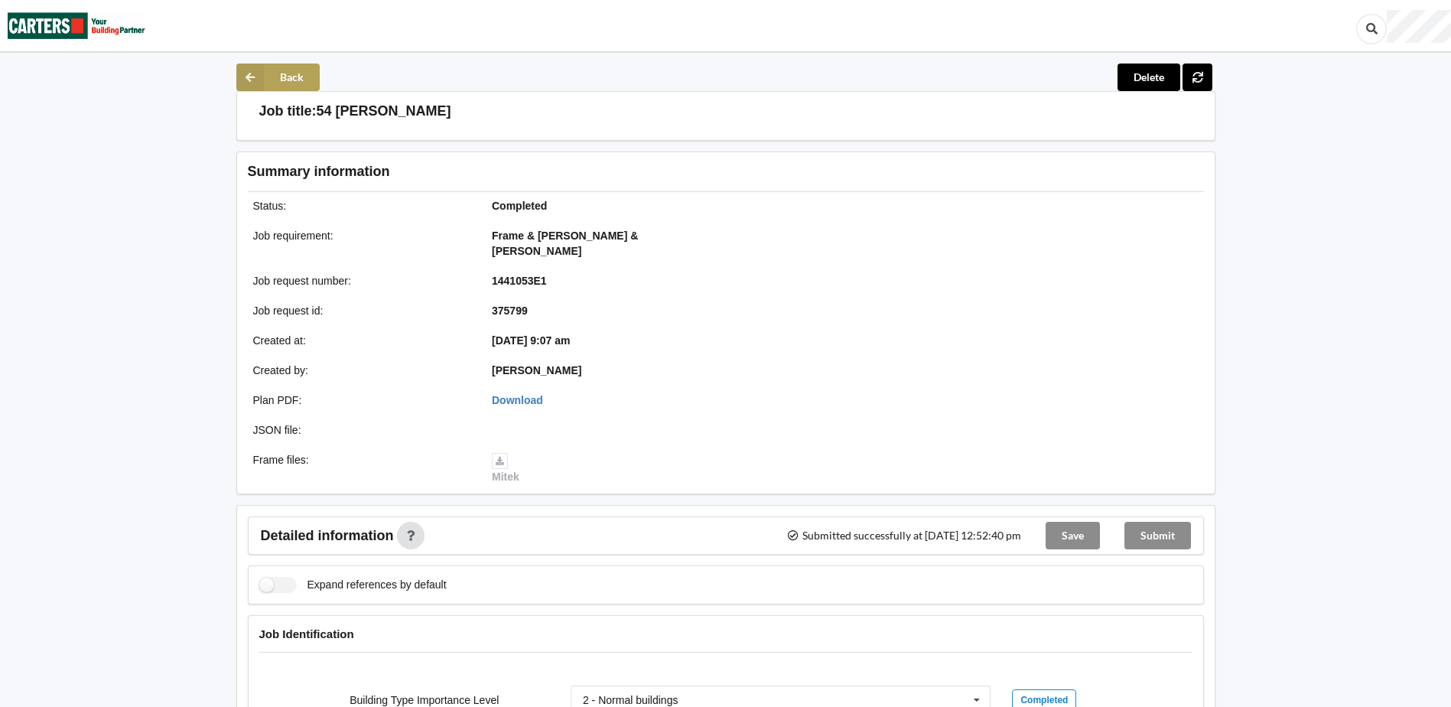
click at [291, 87] on button "Back" at bounding box center [277, 77] width 83 height 28
